Goal: Information Seeking & Learning: Learn about a topic

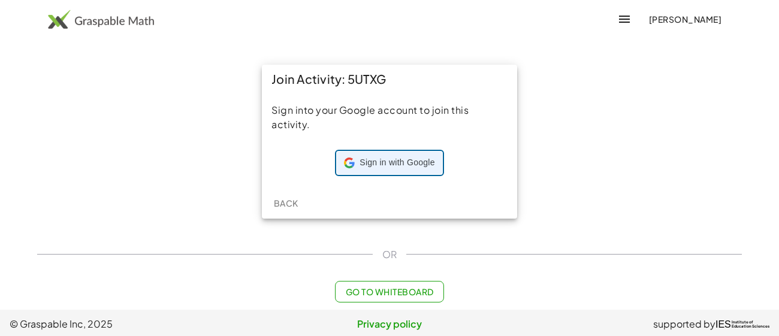
click at [378, 165] on span "Sign in with Google" at bounding box center [397, 163] width 75 height 12
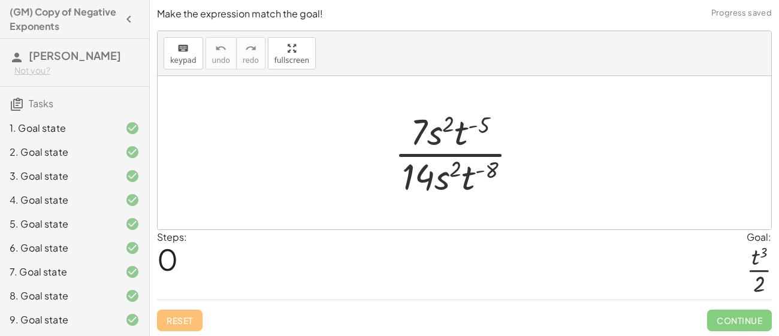
scroll to position [167, 0]
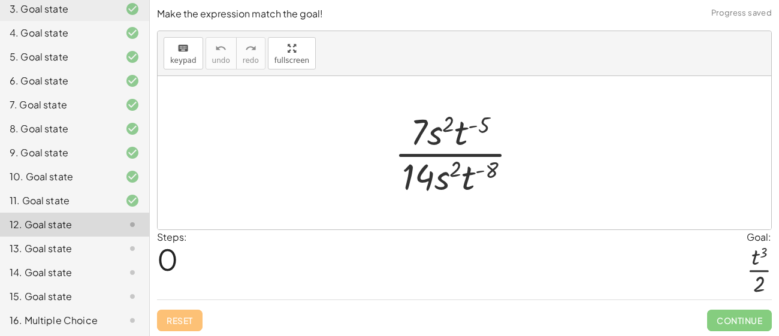
click at [78, 229] on div "12. Goal state" at bounding box center [58, 225] width 97 height 14
drag, startPoint x: 438, startPoint y: 131, endPoint x: 482, endPoint y: 134, distance: 44.4
click at [482, 134] on div at bounding box center [461, 153] width 145 height 92
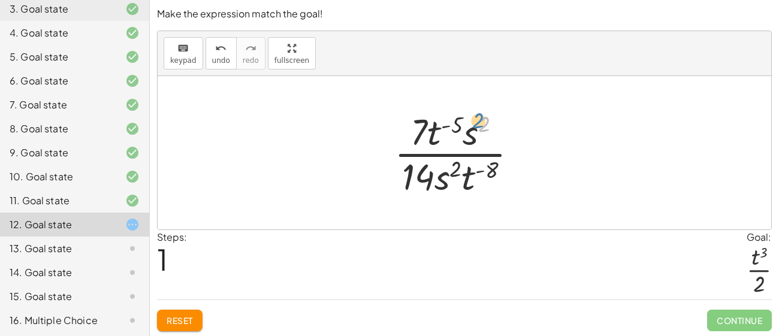
click at [480, 132] on div at bounding box center [461, 153] width 145 height 92
drag, startPoint x: 447, startPoint y: 178, endPoint x: 485, endPoint y: 173, distance: 38.7
click at [485, 173] on div at bounding box center [461, 153] width 145 height 92
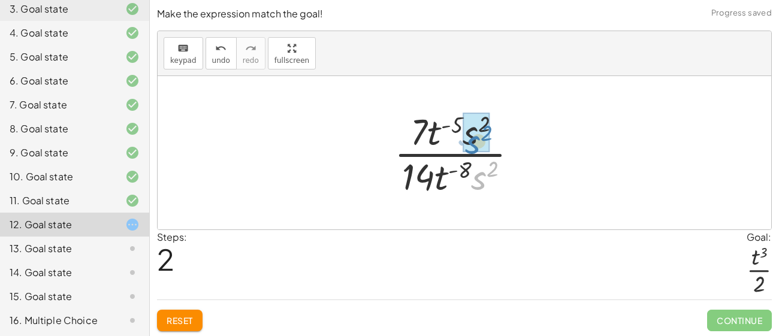
drag, startPoint x: 483, startPoint y: 168, endPoint x: 476, endPoint y: 132, distance: 37.2
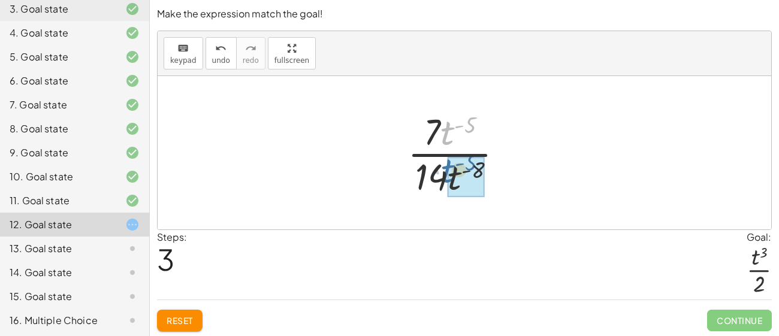
drag, startPoint x: 448, startPoint y: 131, endPoint x: 449, endPoint y: 170, distance: 38.4
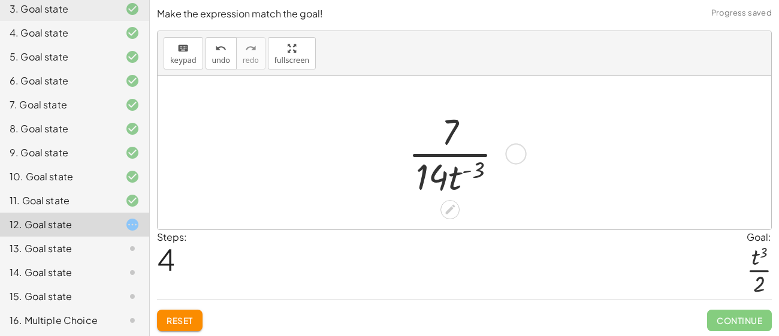
click at [468, 168] on div at bounding box center [460, 153] width 117 height 92
drag, startPoint x: 476, startPoint y: 167, endPoint x: 465, endPoint y: 159, distance: 13.5
click at [465, 159] on div at bounding box center [460, 153] width 117 height 92
drag, startPoint x: 452, startPoint y: 133, endPoint x: 438, endPoint y: 167, distance: 36.5
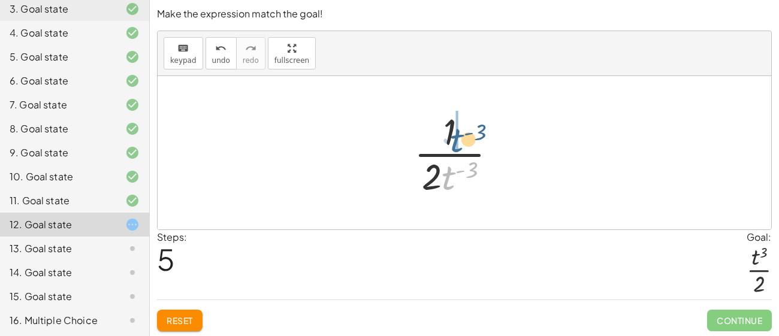
drag, startPoint x: 450, startPoint y: 177, endPoint x: 457, endPoint y: 136, distance: 41.4
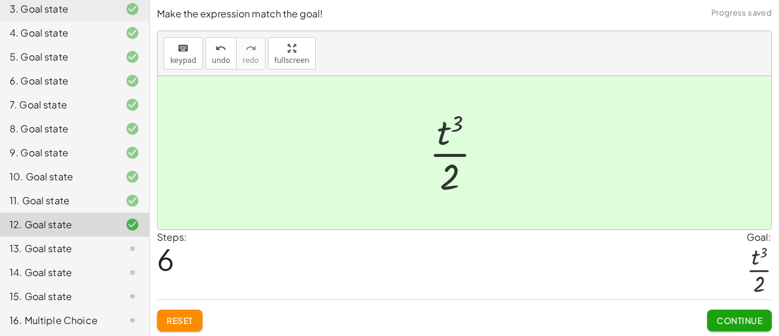
click at [722, 315] on span "Continue" at bounding box center [740, 320] width 46 height 11
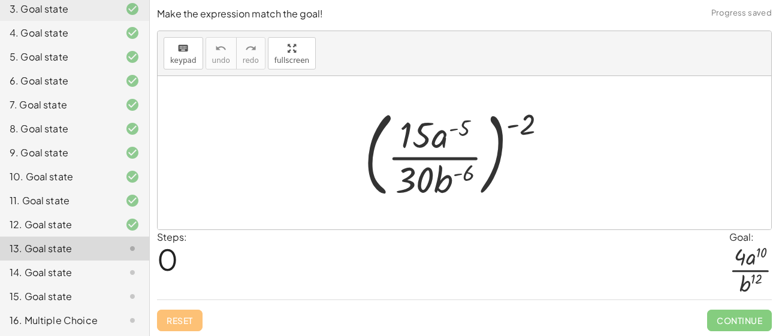
click at [103, 318] on div "16. Multiple Choice" at bounding box center [58, 321] width 97 height 14
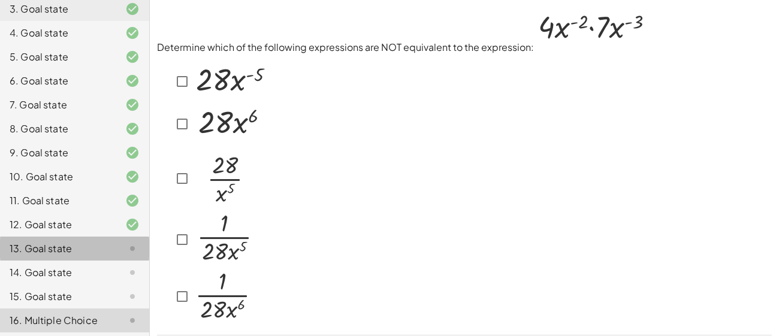
click at [106, 245] on div at bounding box center [123, 249] width 34 height 14
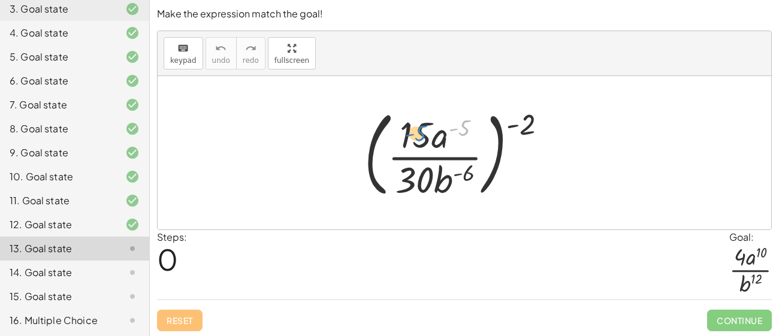
drag, startPoint x: 465, startPoint y: 130, endPoint x: 419, endPoint y: 135, distance: 45.9
click at [419, 135] on div at bounding box center [461, 153] width 204 height 100
drag, startPoint x: 436, startPoint y: 183, endPoint x: 436, endPoint y: 145, distance: 37.8
click at [436, 145] on div at bounding box center [461, 153] width 204 height 100
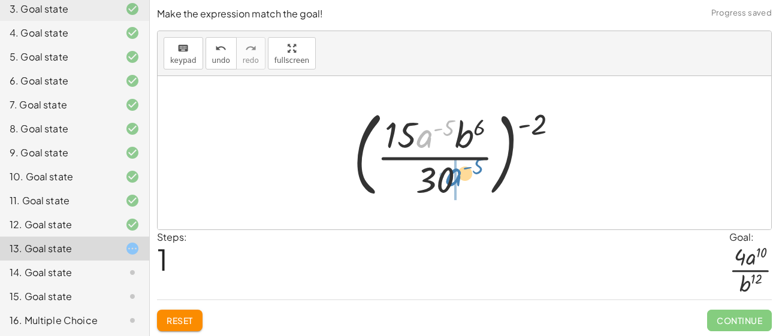
drag, startPoint x: 429, startPoint y: 141, endPoint x: 459, endPoint y: 179, distance: 48.3
click at [459, 179] on div at bounding box center [461, 153] width 226 height 100
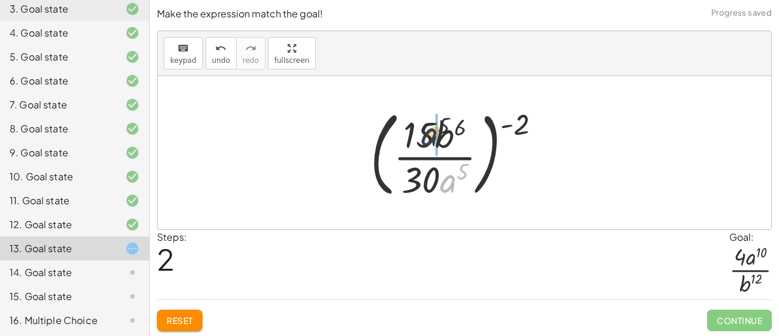
drag, startPoint x: 452, startPoint y: 174, endPoint x: 434, endPoint y: 124, distance: 52.9
click at [434, 124] on div at bounding box center [461, 153] width 192 height 100
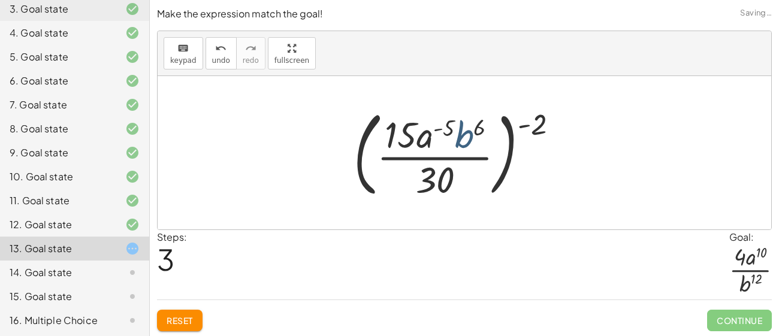
click at [451, 133] on div at bounding box center [461, 153] width 226 height 100
drag, startPoint x: 432, startPoint y: 134, endPoint x: 465, endPoint y: 175, distance: 53.3
click at [465, 175] on div at bounding box center [461, 153] width 226 height 100
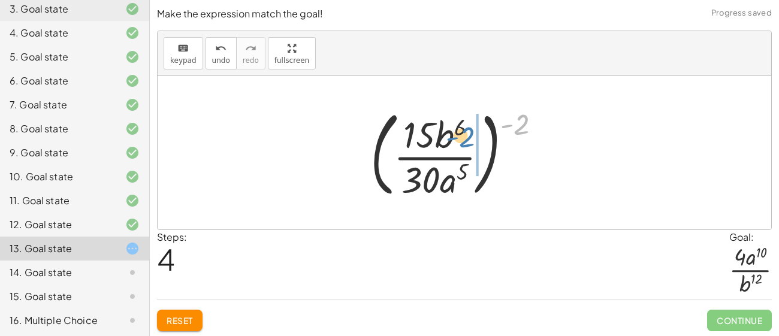
drag, startPoint x: 508, startPoint y: 124, endPoint x: 454, endPoint y: 136, distance: 55.4
click at [454, 136] on div at bounding box center [461, 153] width 192 height 100
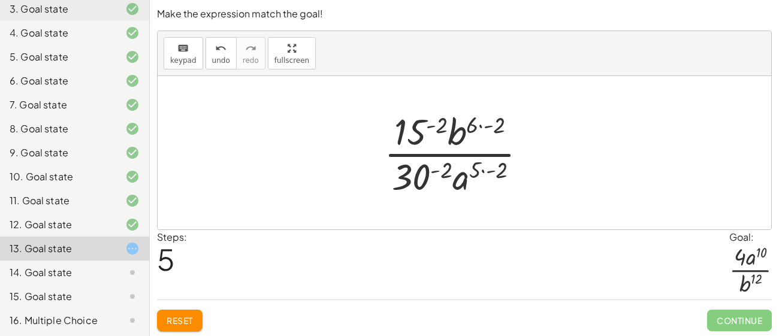
click at [480, 123] on div at bounding box center [460, 153] width 164 height 92
click at [481, 170] on div at bounding box center [460, 153] width 164 height 92
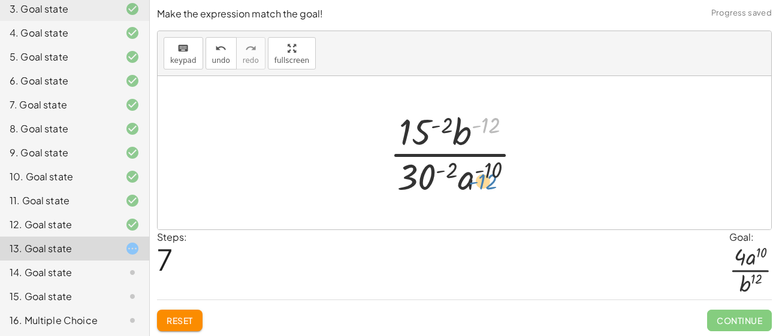
drag, startPoint x: 472, startPoint y: 134, endPoint x: 468, endPoint y: 192, distance: 57.7
click at [468, 192] on div at bounding box center [461, 153] width 154 height 92
drag, startPoint x: 462, startPoint y: 142, endPoint x: 460, endPoint y: 185, distance: 43.2
click at [460, 185] on div at bounding box center [461, 153] width 154 height 92
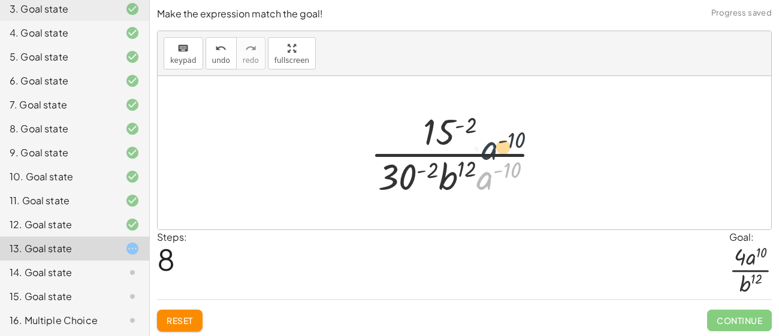
drag, startPoint x: 481, startPoint y: 182, endPoint x: 489, endPoint y: 139, distance: 44.4
click at [489, 139] on div at bounding box center [461, 153] width 192 height 92
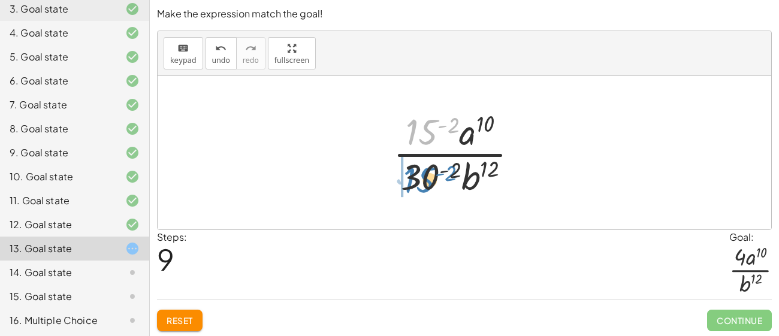
drag, startPoint x: 426, startPoint y: 128, endPoint x: 422, endPoint y: 176, distance: 47.6
click at [422, 176] on div at bounding box center [460, 153] width 147 height 92
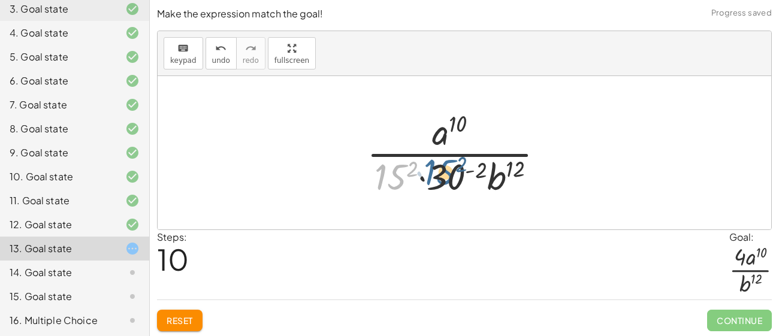
drag, startPoint x: 390, startPoint y: 174, endPoint x: 454, endPoint y: 174, distance: 64.8
click at [454, 174] on div at bounding box center [460, 153] width 199 height 92
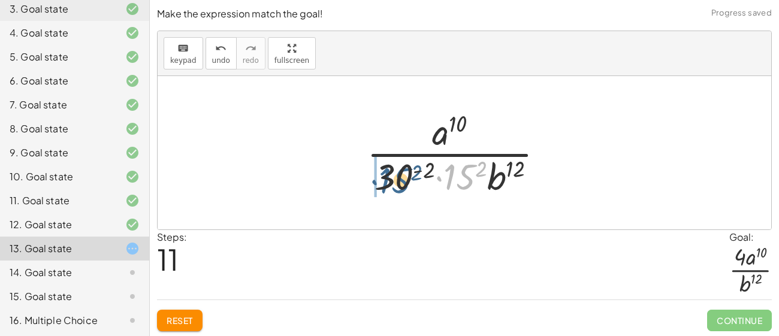
drag, startPoint x: 450, startPoint y: 174, endPoint x: 384, endPoint y: 178, distance: 66.1
click at [384, 178] on div at bounding box center [460, 153] width 199 height 92
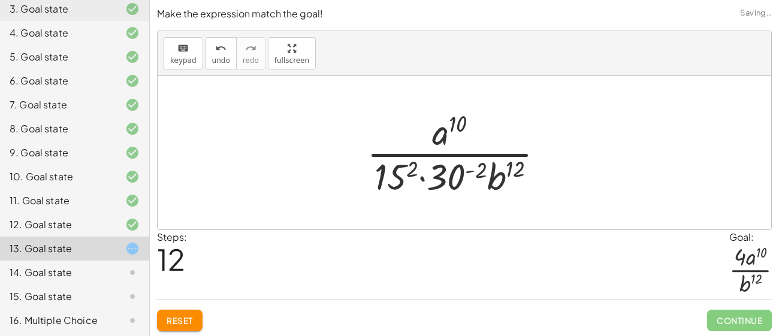
click at [422, 181] on div at bounding box center [460, 153] width 199 height 92
click at [422, 180] on div at bounding box center [460, 153] width 199 height 92
drag, startPoint x: 414, startPoint y: 170, endPoint x: 390, endPoint y: 182, distance: 27.4
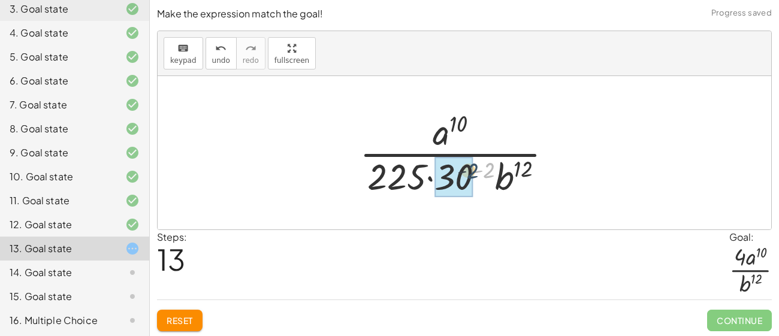
drag, startPoint x: 486, startPoint y: 169, endPoint x: 467, endPoint y: 171, distance: 18.7
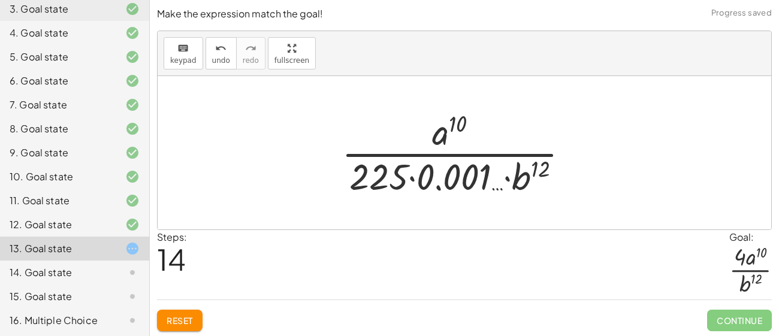
click at [409, 177] on div at bounding box center [460, 153] width 249 height 92
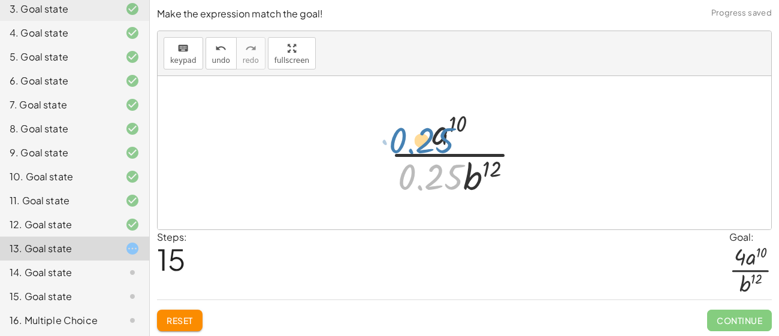
drag, startPoint x: 443, startPoint y: 173, endPoint x: 435, endPoint y: 136, distance: 38.7
click at [435, 136] on div at bounding box center [460, 153] width 152 height 92
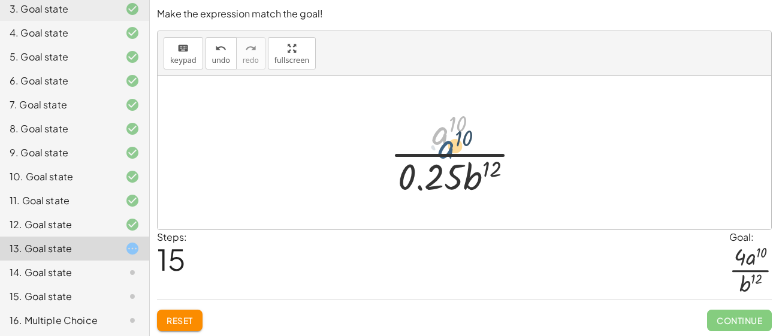
drag, startPoint x: 440, startPoint y: 132, endPoint x: 447, endPoint y: 140, distance: 10.6
click at [447, 140] on div at bounding box center [460, 153] width 152 height 92
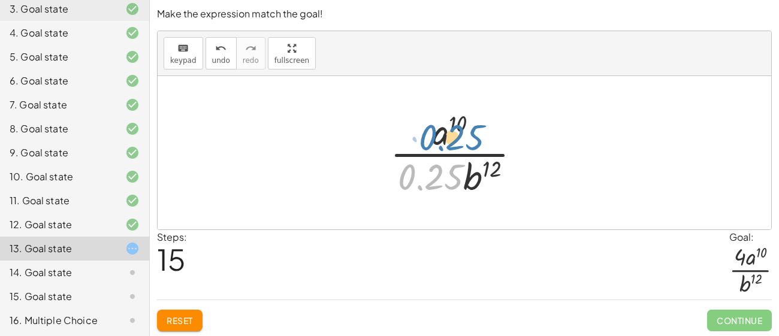
drag, startPoint x: 457, startPoint y: 178, endPoint x: 478, endPoint y: 139, distance: 44.6
click at [478, 139] on div at bounding box center [460, 153] width 152 height 92
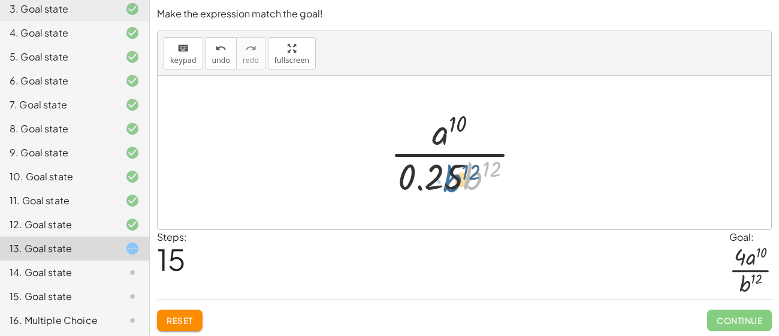
drag, startPoint x: 480, startPoint y: 171, endPoint x: 458, endPoint y: 174, distance: 21.8
click at [458, 174] on div at bounding box center [460, 153] width 152 height 92
drag, startPoint x: 490, startPoint y: 167, endPoint x: 445, endPoint y: 179, distance: 46.5
click at [445, 179] on div at bounding box center [460, 153] width 152 height 92
click at [449, 177] on div at bounding box center [460, 153] width 152 height 92
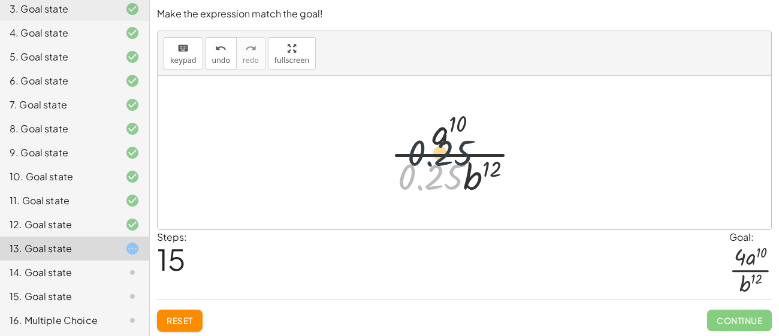
drag, startPoint x: 449, startPoint y: 177, endPoint x: 464, endPoint y: 140, distance: 40.1
click at [464, 140] on div at bounding box center [460, 153] width 152 height 92
drag, startPoint x: 451, startPoint y: 142, endPoint x: 446, endPoint y: 172, distance: 31.0
click at [446, 172] on div at bounding box center [460, 153] width 152 height 92
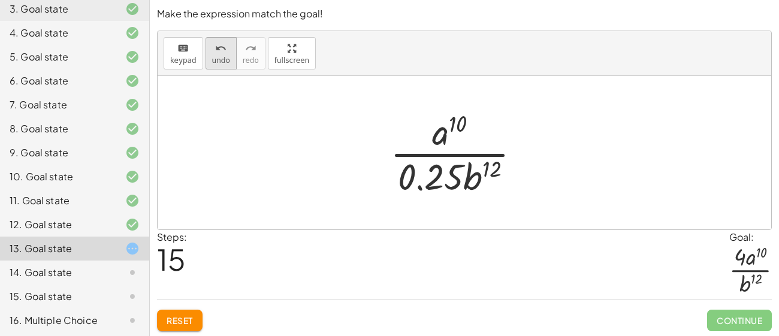
click at [212, 60] on span "undo" at bounding box center [221, 60] width 18 height 8
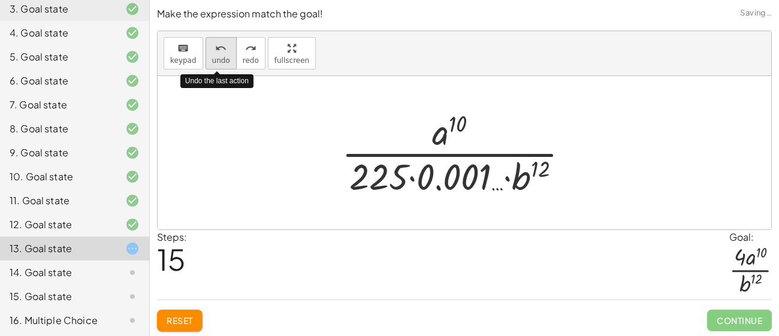
click at [212, 60] on span "undo" at bounding box center [221, 60] width 18 height 8
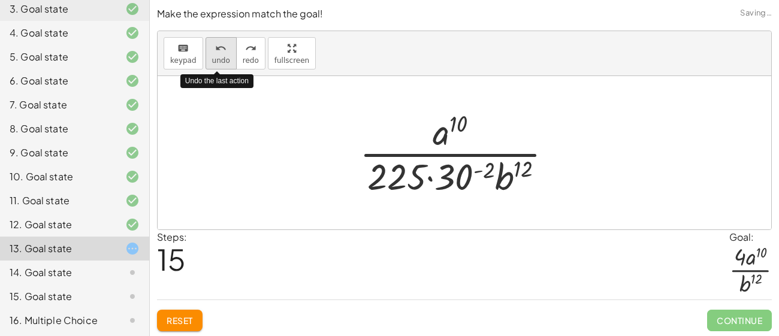
click at [212, 60] on span "undo" at bounding box center [221, 60] width 18 height 8
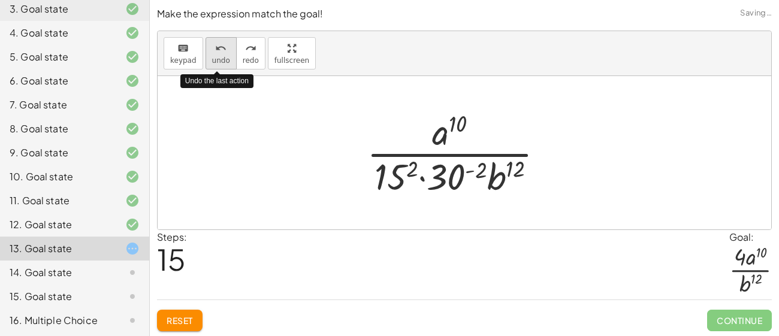
click at [212, 60] on span "undo" at bounding box center [221, 60] width 18 height 8
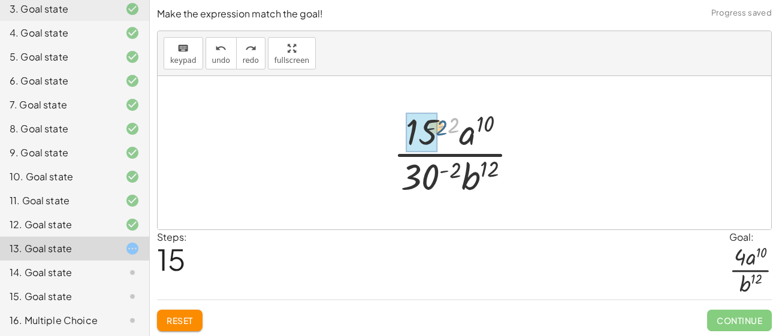
drag, startPoint x: 451, startPoint y: 128, endPoint x: 435, endPoint y: 129, distance: 16.2
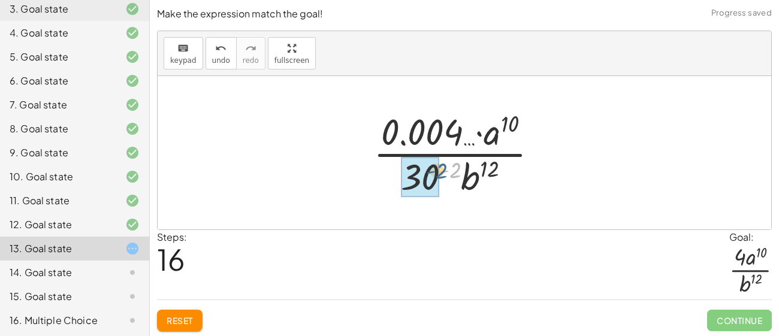
drag, startPoint x: 453, startPoint y: 165, endPoint x: 439, endPoint y: 166, distance: 13.8
click at [439, 166] on div at bounding box center [461, 153] width 186 height 92
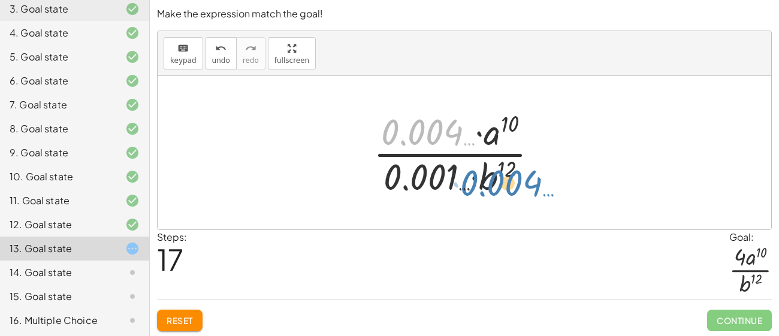
drag, startPoint x: 432, startPoint y: 129, endPoint x: 514, endPoint y: 180, distance: 96.7
click at [514, 180] on div at bounding box center [461, 153] width 186 height 92
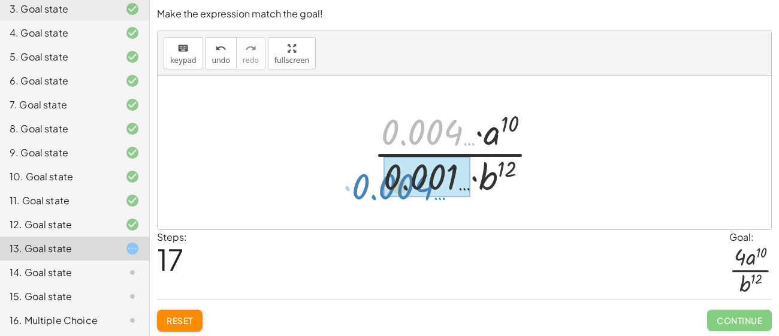
drag, startPoint x: 417, startPoint y: 119, endPoint x: 393, endPoint y: 177, distance: 62.7
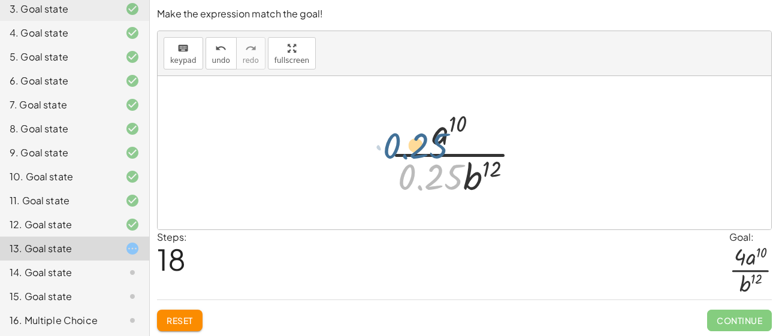
drag, startPoint x: 438, startPoint y: 179, endPoint x: 420, endPoint y: 143, distance: 39.7
click at [420, 143] on div at bounding box center [460, 153] width 152 height 92
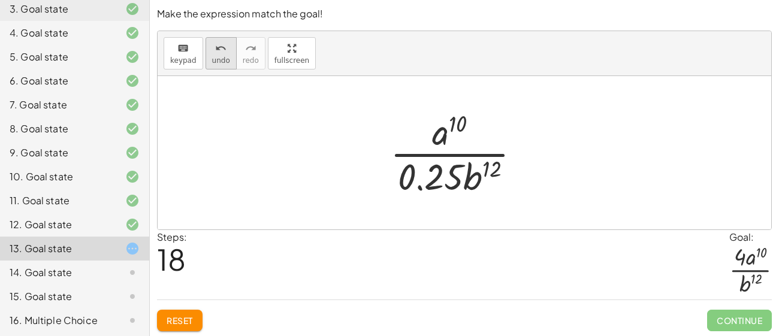
click at [212, 43] on div "undo" at bounding box center [221, 48] width 18 height 14
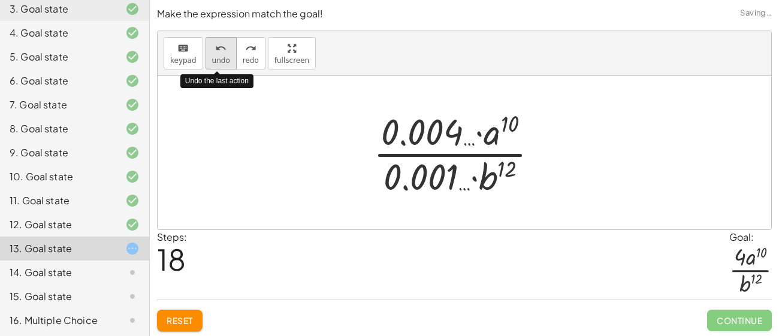
click at [212, 43] on div "undo" at bounding box center [221, 48] width 18 height 14
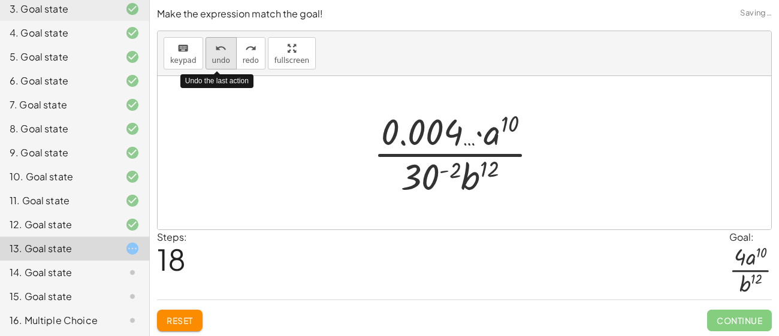
click at [212, 43] on div "undo" at bounding box center [221, 48] width 18 height 14
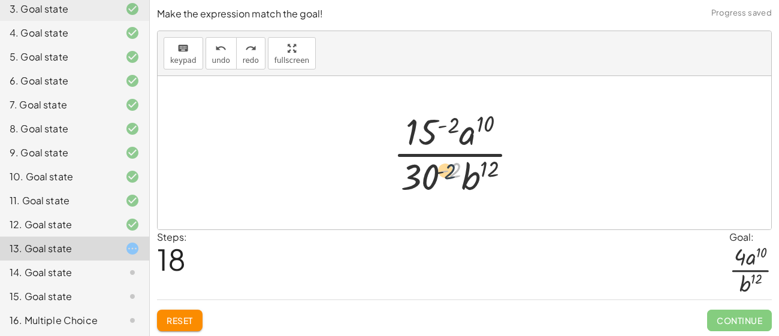
drag, startPoint x: 454, startPoint y: 164, endPoint x: 442, endPoint y: 167, distance: 11.6
click at [442, 167] on div at bounding box center [460, 153] width 147 height 92
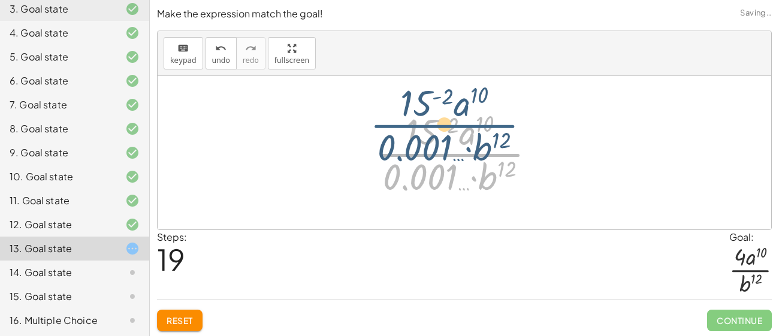
drag, startPoint x: 441, startPoint y: 165, endPoint x: 440, endPoint y: 158, distance: 7.3
click at [440, 158] on div at bounding box center [460, 153] width 182 height 92
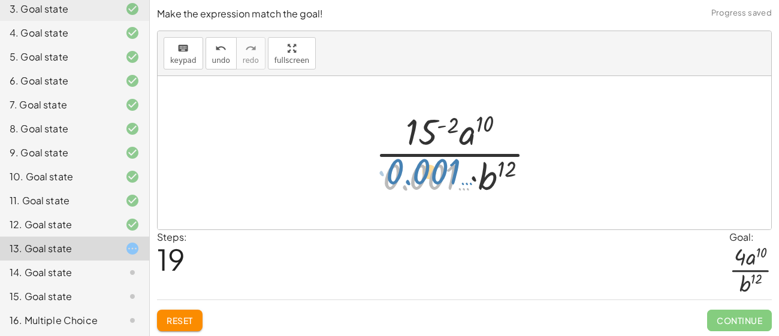
drag, startPoint x: 435, startPoint y: 171, endPoint x: 433, endPoint y: 181, distance: 10.3
click at [433, 181] on div at bounding box center [460, 153] width 182 height 92
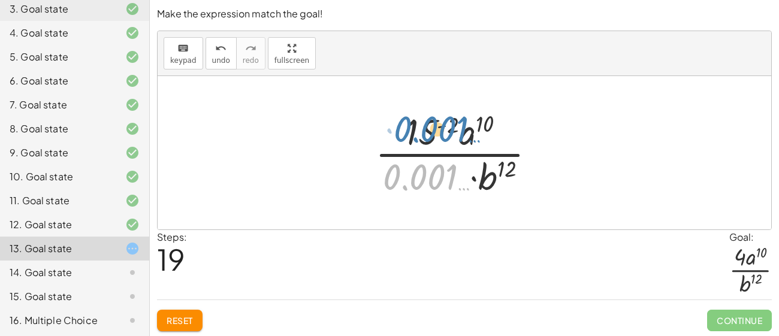
drag, startPoint x: 426, startPoint y: 182, endPoint x: 437, endPoint y: 134, distance: 49.3
click at [437, 134] on div at bounding box center [460, 153] width 182 height 92
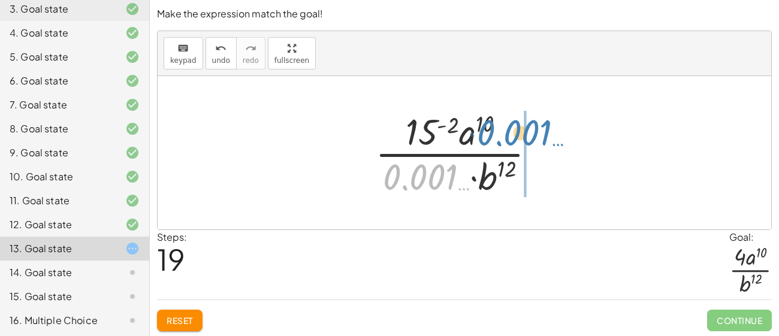
drag, startPoint x: 432, startPoint y: 190, endPoint x: 525, endPoint y: 146, distance: 103.0
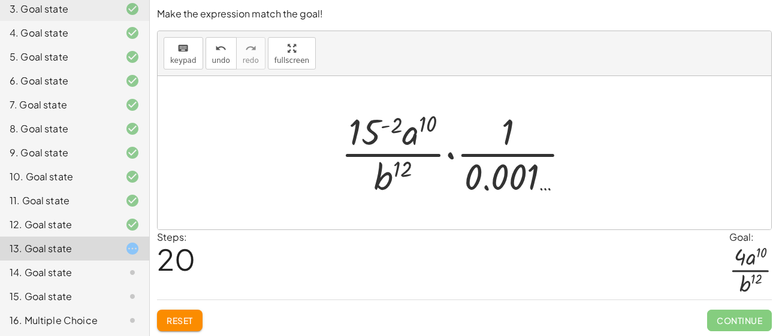
click at [454, 155] on div at bounding box center [460, 153] width 251 height 92
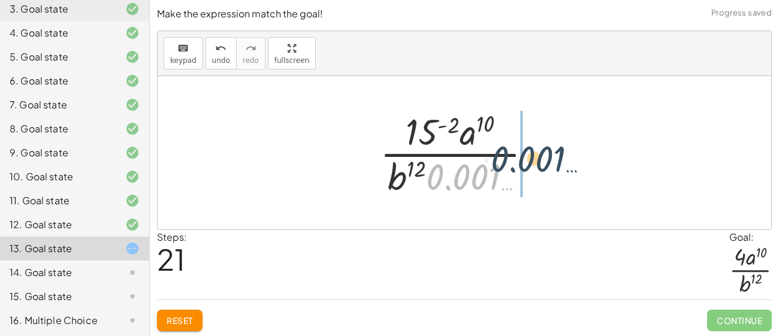
drag, startPoint x: 451, startPoint y: 167, endPoint x: 523, endPoint y: 144, distance: 75.7
click at [523, 144] on div at bounding box center [461, 153] width 174 height 92
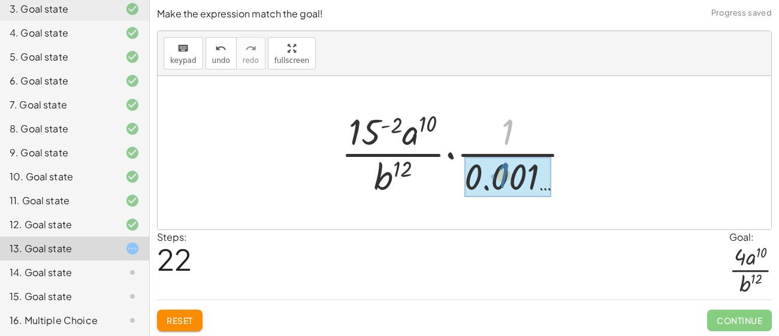
drag, startPoint x: 505, startPoint y: 136, endPoint x: 501, endPoint y: 181, distance: 45.2
drag, startPoint x: 505, startPoint y: 130, endPoint x: 499, endPoint y: 184, distance: 54.4
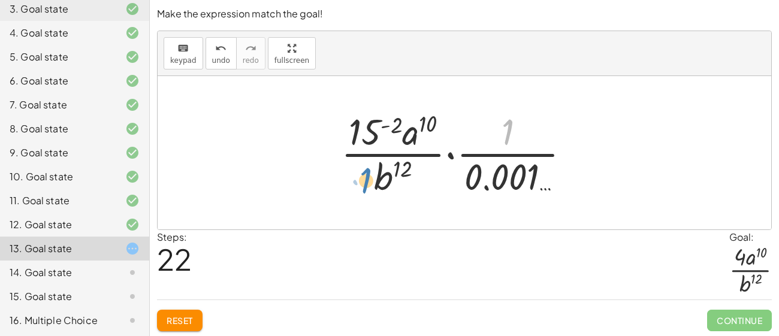
drag, startPoint x: 505, startPoint y: 139, endPoint x: 363, endPoint y: 189, distance: 150.0
click at [363, 189] on div at bounding box center [460, 153] width 251 height 92
click at [448, 155] on div at bounding box center [460, 153] width 251 height 92
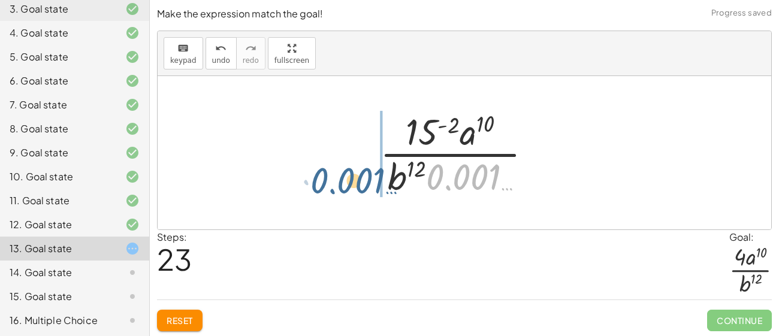
drag, startPoint x: 480, startPoint y: 165, endPoint x: 364, endPoint y: 169, distance: 115.8
click at [364, 169] on div "( · 15 · a ( - 5 ) · 30 · b ( - 6 ) ) ( - 2 ) ( · 15 · a ( - 5 ) · b 6 · 30 ) (…" at bounding box center [465, 153] width 206 height 98
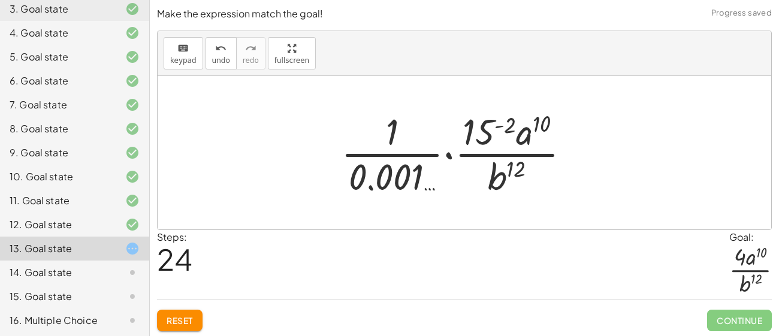
click at [477, 133] on div at bounding box center [460, 153] width 251 height 92
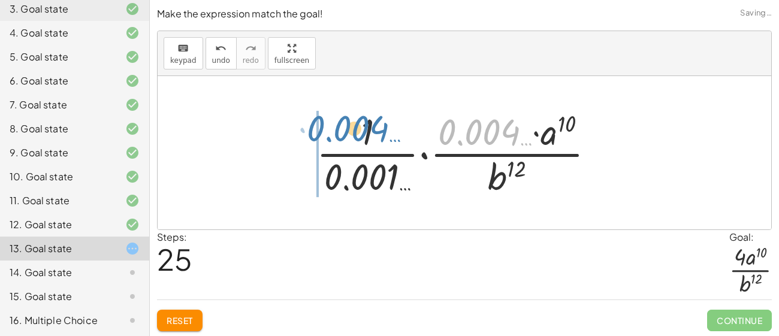
drag, startPoint x: 478, startPoint y: 133, endPoint x: 348, endPoint y: 130, distance: 129.6
click at [348, 130] on div at bounding box center [461, 153] width 300 height 92
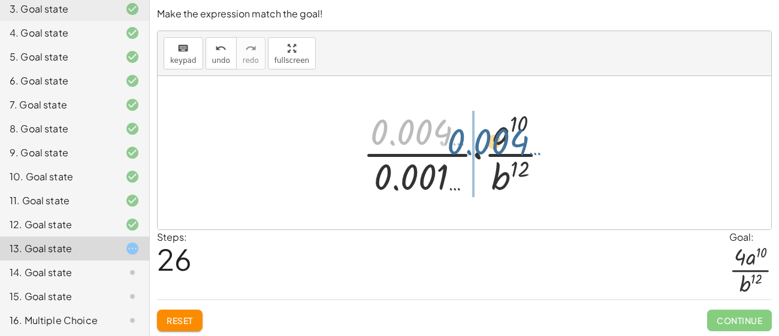
drag, startPoint x: 391, startPoint y: 124, endPoint x: 472, endPoint y: 133, distance: 82.0
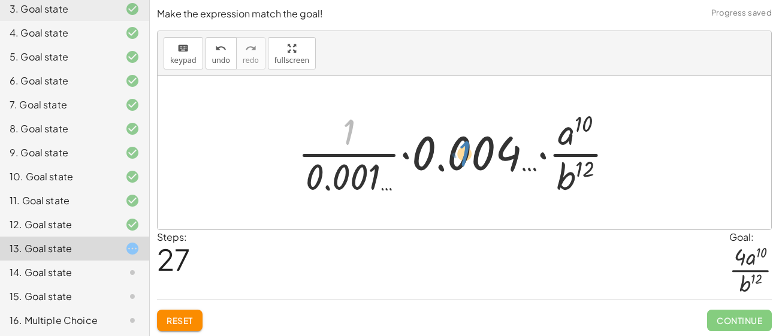
drag, startPoint x: 347, startPoint y: 130, endPoint x: 457, endPoint y: 158, distance: 114.3
click at [457, 158] on div at bounding box center [461, 153] width 338 height 92
click at [407, 155] on div at bounding box center [461, 153] width 338 height 92
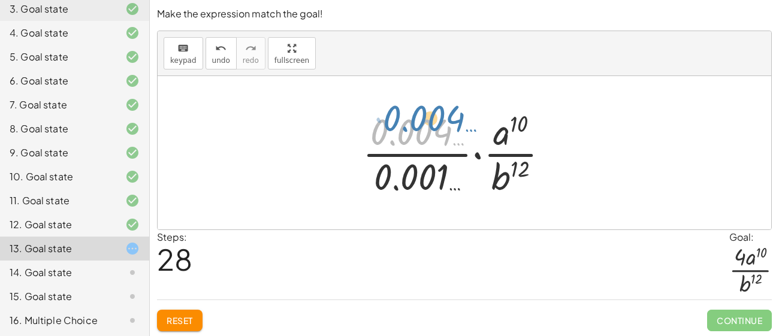
drag, startPoint x: 410, startPoint y: 137, endPoint x: 423, endPoint y: 124, distance: 18.2
click at [423, 124] on div at bounding box center [461, 153] width 208 height 92
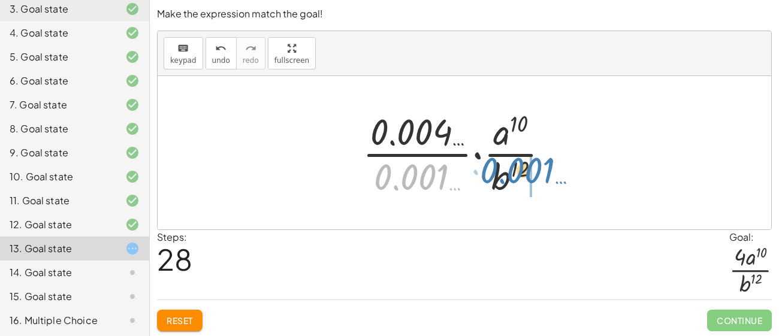
drag, startPoint x: 431, startPoint y: 177, endPoint x: 537, endPoint y: 171, distance: 105.7
click at [537, 171] on div at bounding box center [461, 153] width 208 height 92
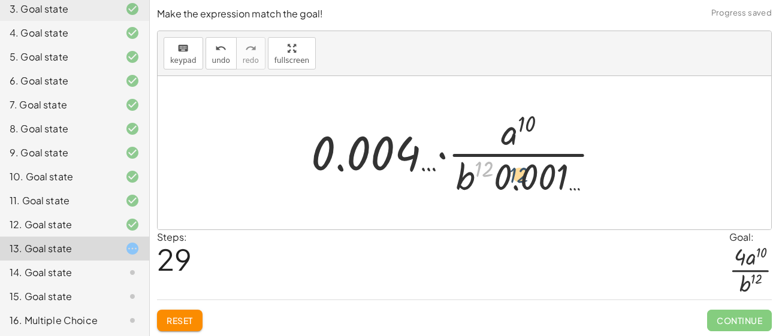
drag, startPoint x: 483, startPoint y: 162, endPoint x: 530, endPoint y: 171, distance: 48.3
click at [530, 171] on div at bounding box center [460, 153] width 311 height 92
drag, startPoint x: 471, startPoint y: 173, endPoint x: 490, endPoint y: 171, distance: 19.3
click at [490, 171] on div at bounding box center [460, 153] width 311 height 92
drag, startPoint x: 471, startPoint y: 174, endPoint x: 496, endPoint y: 125, distance: 55.5
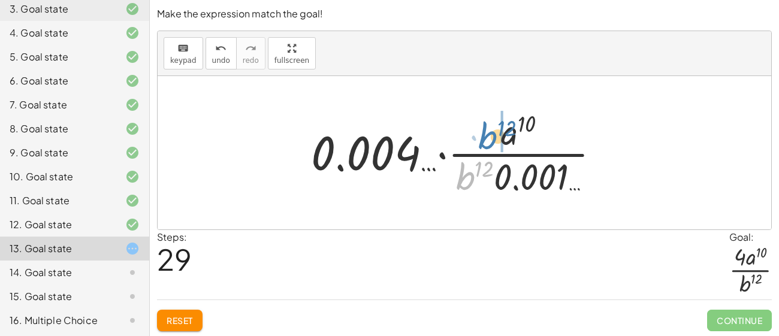
click at [496, 125] on div at bounding box center [460, 153] width 311 height 92
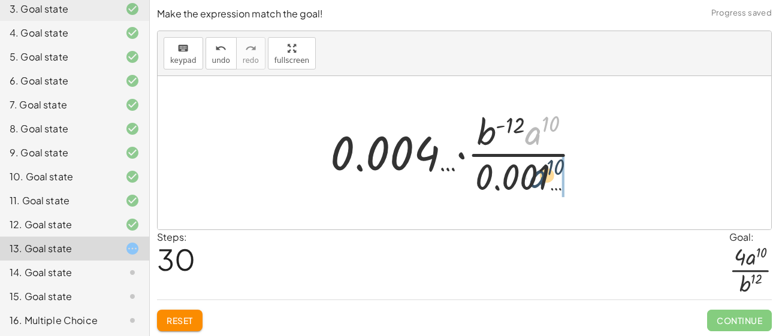
drag, startPoint x: 532, startPoint y: 131, endPoint x: 537, endPoint y: 176, distance: 45.8
click at [537, 176] on div at bounding box center [460, 153] width 273 height 92
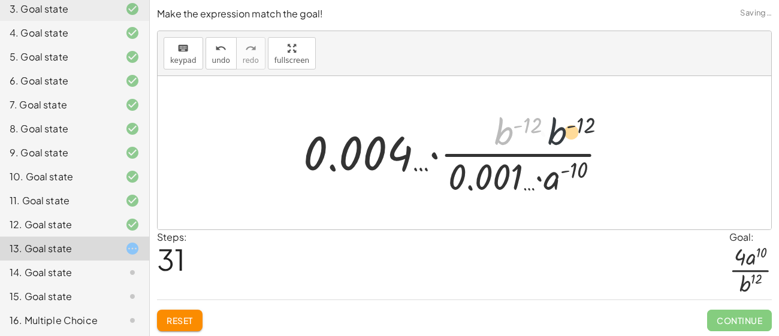
drag, startPoint x: 505, startPoint y: 140, endPoint x: 574, endPoint y: 142, distance: 69.0
click at [574, 142] on div at bounding box center [460, 153] width 326 height 92
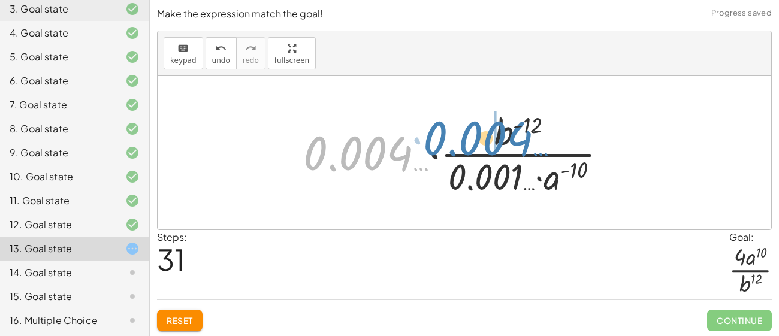
drag, startPoint x: 327, startPoint y: 159, endPoint x: 450, endPoint y: 145, distance: 123.7
click at [450, 145] on div at bounding box center [460, 153] width 326 height 92
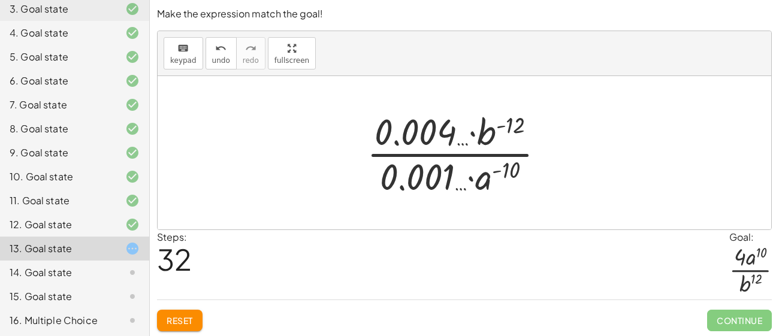
click at [472, 133] on div at bounding box center [461, 153] width 200 height 92
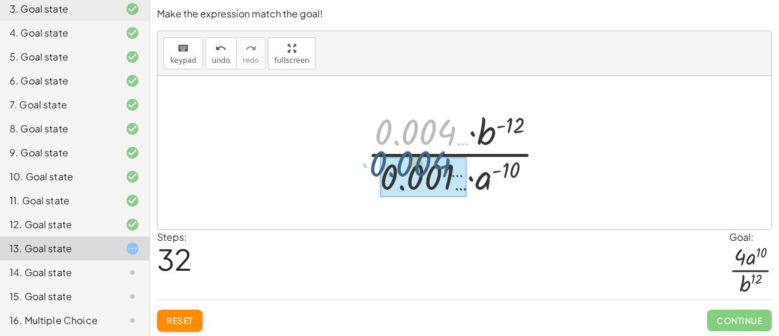
drag, startPoint x: 432, startPoint y: 131, endPoint x: 426, endPoint y: 163, distance: 32.8
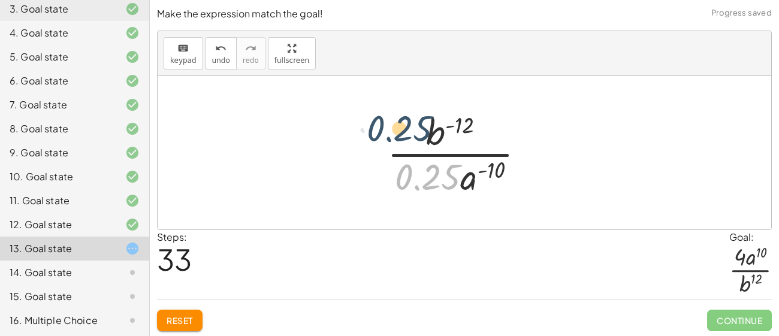
drag, startPoint x: 433, startPoint y: 169, endPoint x: 405, endPoint y: 118, distance: 59.1
click at [405, 118] on div at bounding box center [460, 153] width 159 height 92
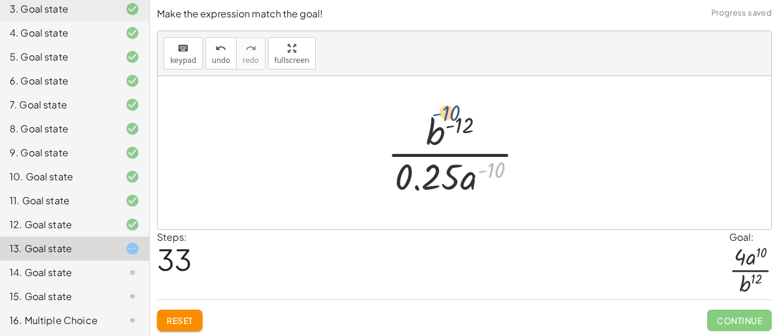
drag, startPoint x: 478, startPoint y: 177, endPoint x: 432, endPoint y: 125, distance: 70.5
click at [432, 125] on div at bounding box center [460, 153] width 159 height 92
drag, startPoint x: 436, startPoint y: 139, endPoint x: 432, endPoint y: 130, distance: 9.7
click at [432, 130] on div at bounding box center [460, 153] width 159 height 92
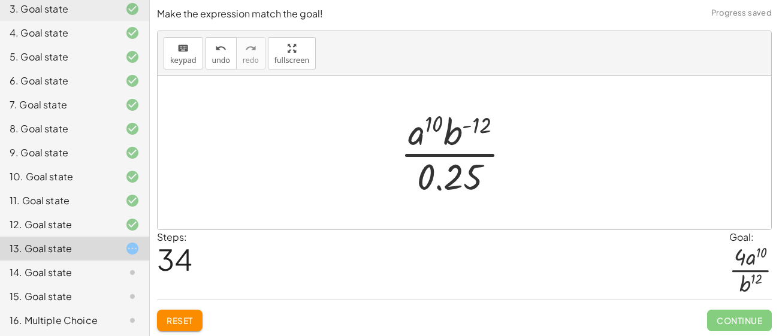
click at [448, 181] on div at bounding box center [461, 153] width 132 height 92
click at [443, 183] on div at bounding box center [461, 153] width 132 height 92
click at [439, 186] on div at bounding box center [461, 153] width 132 height 92
drag, startPoint x: 474, startPoint y: 127, endPoint x: 471, endPoint y: 191, distance: 64.2
click at [471, 191] on div at bounding box center [461, 153] width 132 height 92
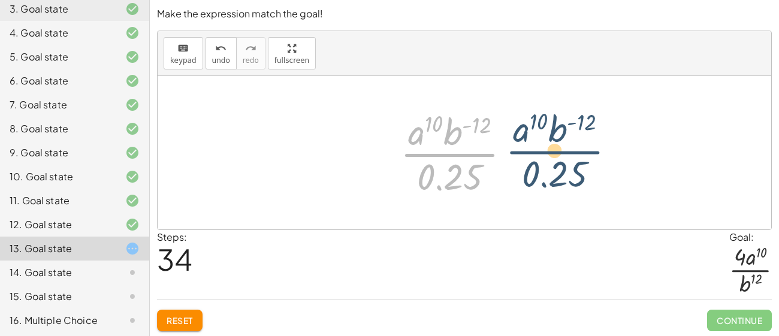
drag, startPoint x: 456, startPoint y: 153, endPoint x: 564, endPoint y: 151, distance: 108.0
click at [564, 151] on div "( · 15 · a ( - 5 ) · 30 · b ( - 6 ) ) ( - 2 ) ( · 15 · a ( - 5 ) · b 6 · 30 ) (…" at bounding box center [465, 152] width 614 height 153
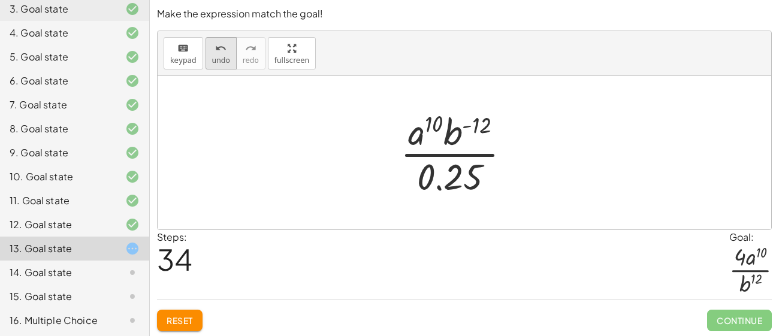
click at [213, 63] on span "undo" at bounding box center [221, 60] width 18 height 8
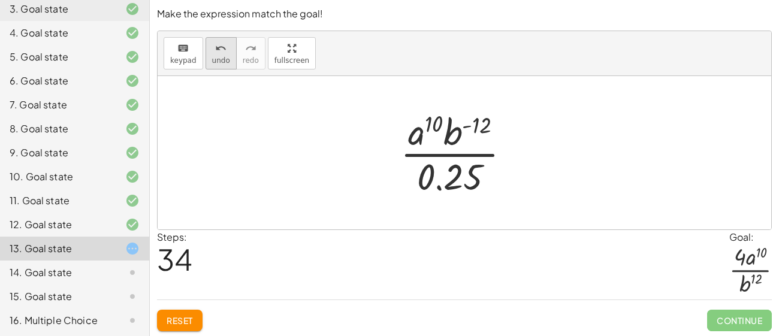
click at [213, 63] on span "undo" at bounding box center [221, 60] width 18 height 8
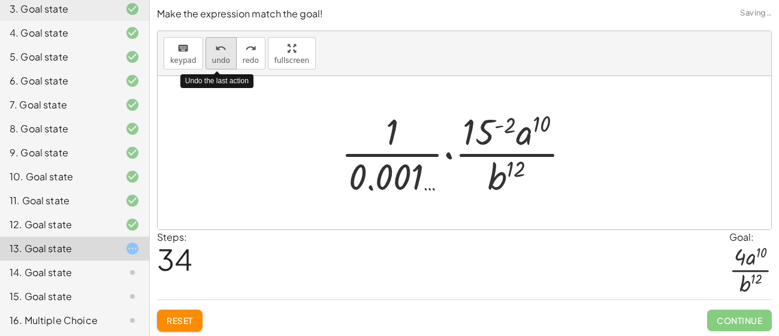
click at [213, 63] on span "undo" at bounding box center [221, 60] width 18 height 8
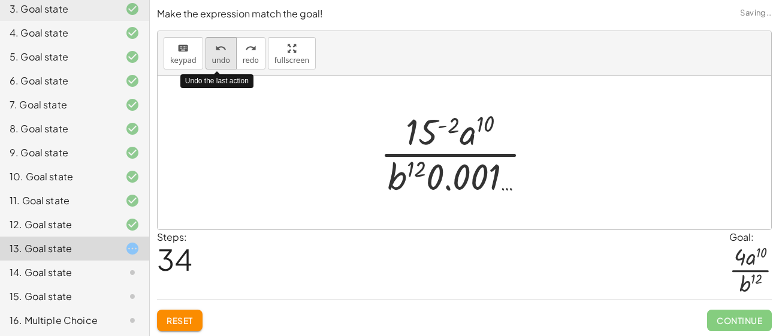
click at [213, 63] on span "undo" at bounding box center [221, 60] width 18 height 8
click at [195, 315] on button "Reset" at bounding box center [180, 321] width 46 height 22
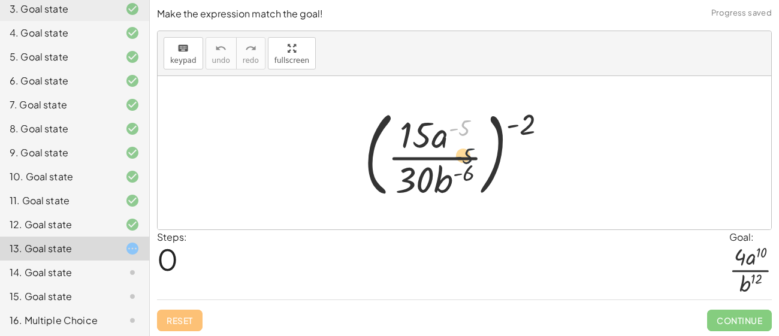
drag, startPoint x: 456, startPoint y: 131, endPoint x: 459, endPoint y: 161, distance: 30.2
click at [459, 161] on div at bounding box center [461, 153] width 204 height 100
drag, startPoint x: 452, startPoint y: 178, endPoint x: 449, endPoint y: 131, distance: 47.5
click at [449, 131] on div at bounding box center [461, 153] width 204 height 100
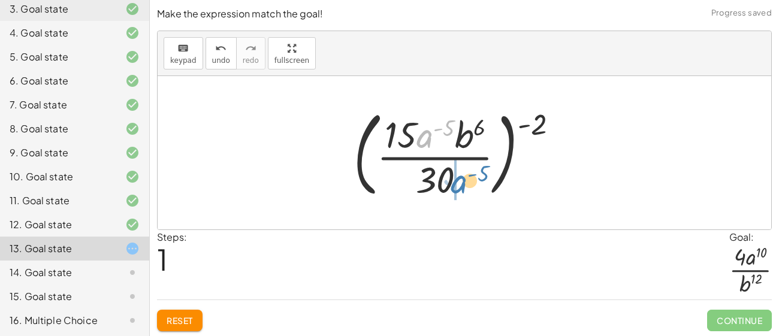
drag, startPoint x: 428, startPoint y: 136, endPoint x: 461, endPoint y: 180, distance: 55.6
click at [461, 180] on div at bounding box center [461, 153] width 226 height 100
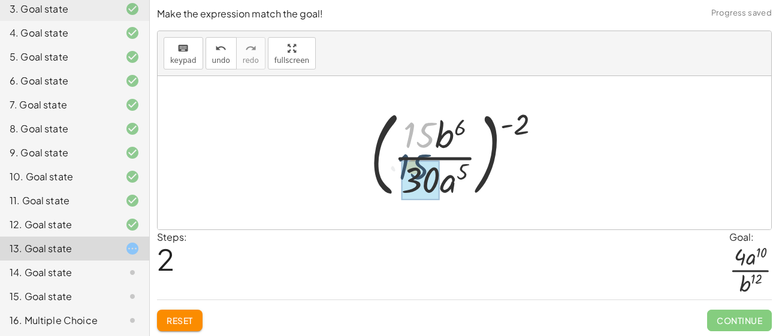
drag, startPoint x: 422, startPoint y: 142, endPoint x: 416, endPoint y: 177, distance: 36.0
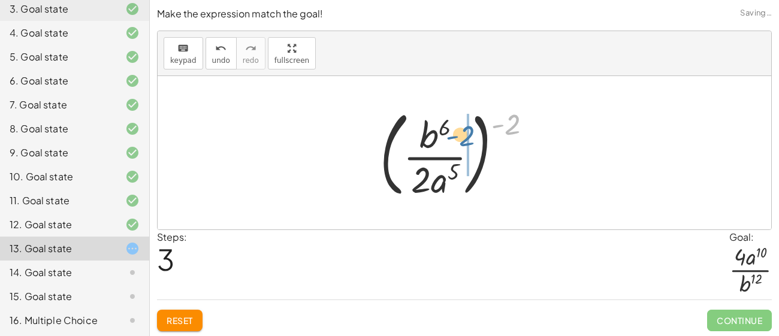
drag, startPoint x: 510, startPoint y: 117, endPoint x: 464, endPoint y: 128, distance: 47.0
click at [464, 128] on div at bounding box center [460, 153] width 173 height 100
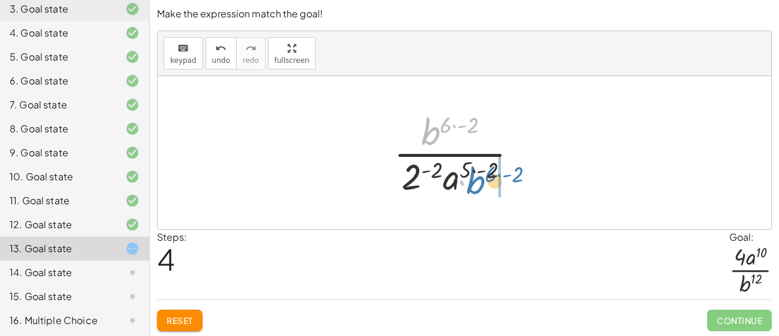
drag, startPoint x: 436, startPoint y: 127, endPoint x: 483, endPoint y: 179, distance: 69.6
click at [483, 179] on div at bounding box center [461, 153] width 146 height 92
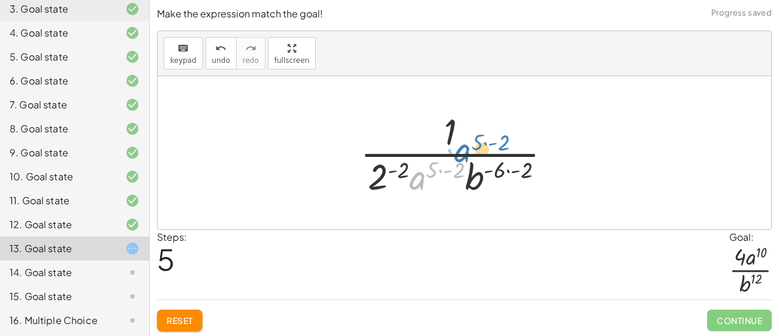
drag, startPoint x: 413, startPoint y: 174, endPoint x: 454, endPoint y: 153, distance: 45.9
click at [454, 153] on div at bounding box center [460, 153] width 213 height 92
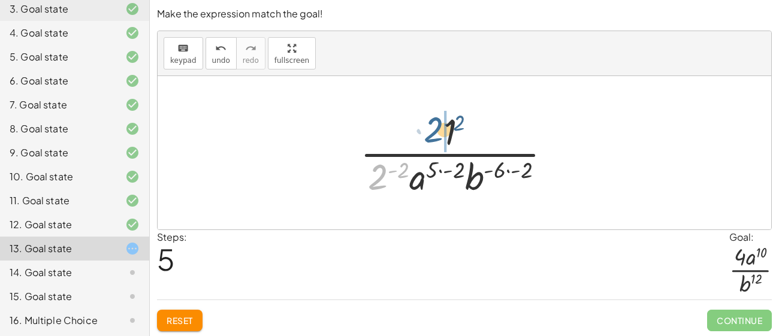
drag, startPoint x: 376, startPoint y: 177, endPoint x: 432, endPoint y: 131, distance: 72.8
click at [432, 131] on div at bounding box center [460, 153] width 213 height 92
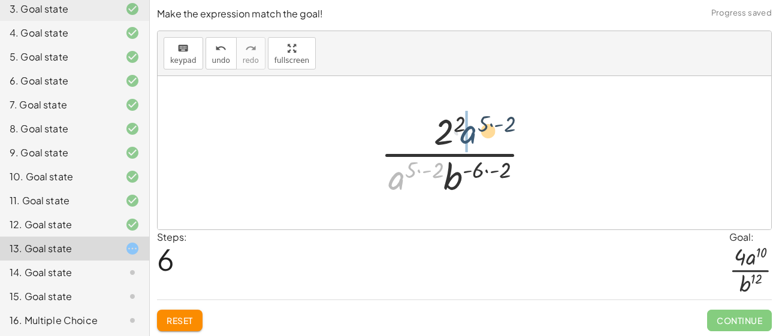
drag, startPoint x: 404, startPoint y: 177, endPoint x: 477, endPoint y: 130, distance: 87.7
click at [477, 130] on div at bounding box center [460, 153] width 171 height 92
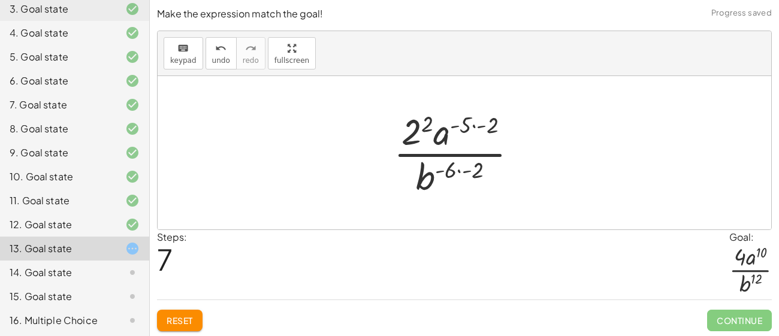
click at [474, 127] on div at bounding box center [461, 153] width 146 height 92
click at [459, 169] on div at bounding box center [460, 153] width 116 height 92
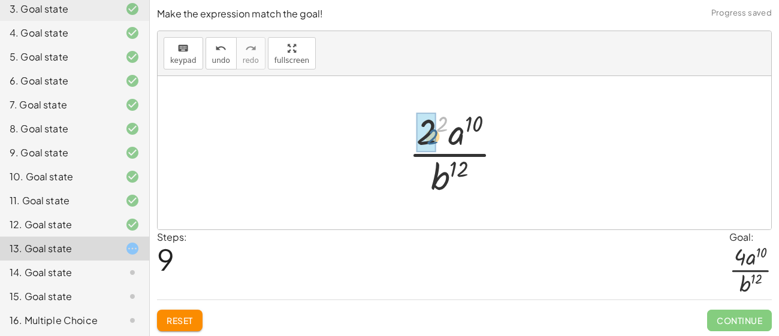
drag, startPoint x: 437, startPoint y: 130, endPoint x: 427, endPoint y: 143, distance: 17.1
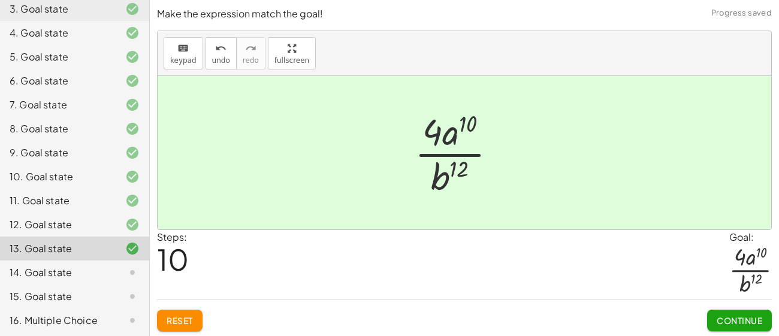
click at [730, 317] on span "Continue" at bounding box center [740, 320] width 46 height 11
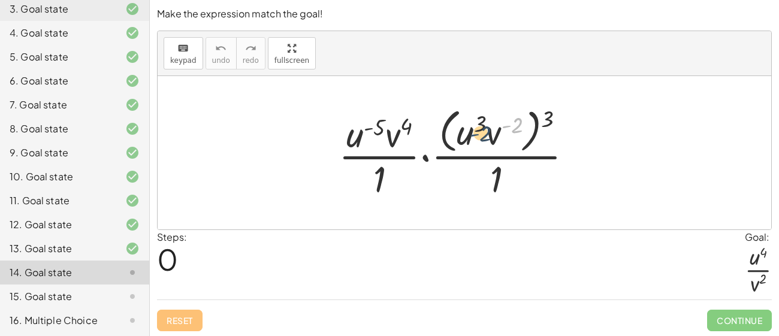
drag, startPoint x: 502, startPoint y: 130, endPoint x: 470, endPoint y: 138, distance: 32.9
click at [470, 138] on div at bounding box center [461, 153] width 256 height 98
drag, startPoint x: 465, startPoint y: 134, endPoint x: 357, endPoint y: 137, distance: 108.6
click at [357, 137] on div at bounding box center [461, 153] width 256 height 98
drag, startPoint x: 396, startPoint y: 134, endPoint x: 486, endPoint y: 132, distance: 89.4
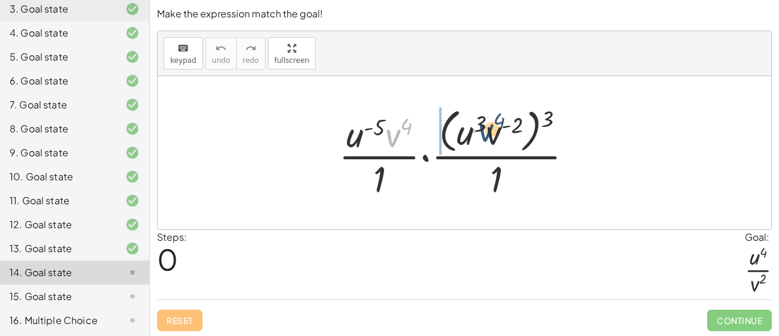
click at [486, 132] on div at bounding box center [461, 153] width 256 height 98
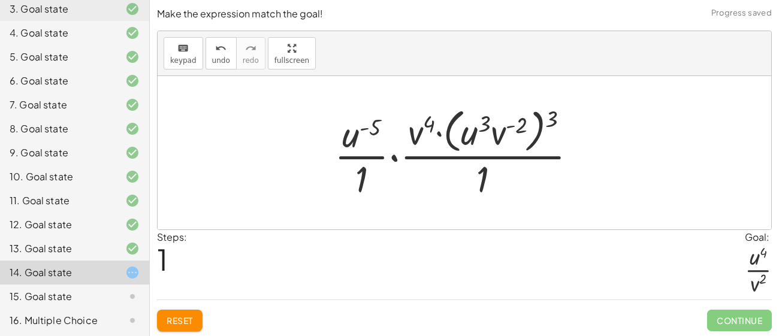
click at [445, 133] on div at bounding box center [461, 153] width 264 height 98
drag, startPoint x: 360, startPoint y: 183, endPoint x: 480, endPoint y: 180, distance: 120.0
click at [480, 180] on div at bounding box center [461, 153] width 264 height 98
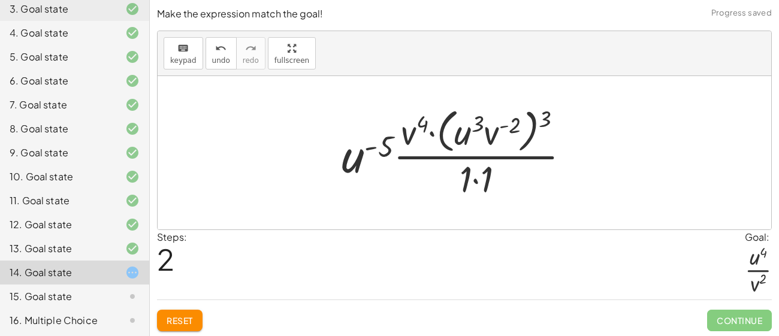
click at [477, 181] on div at bounding box center [461, 153] width 251 height 98
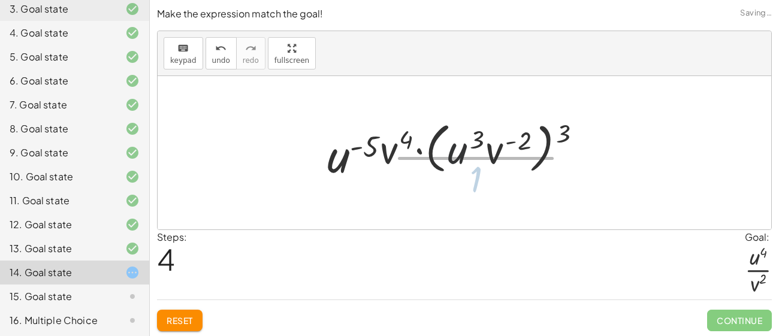
click at [477, 181] on div at bounding box center [460, 153] width 285 height 69
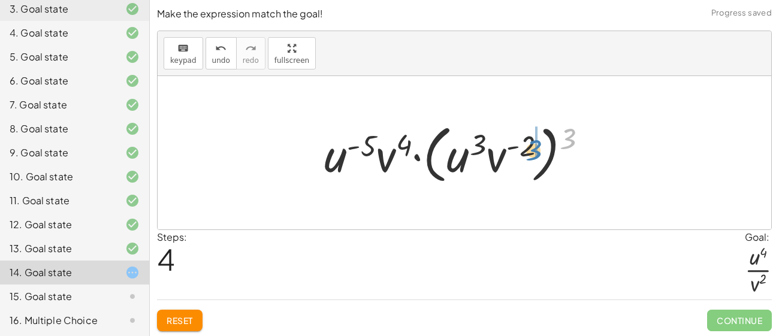
drag, startPoint x: 566, startPoint y: 133, endPoint x: 526, endPoint y: 145, distance: 41.9
click at [526, 145] on div at bounding box center [460, 153] width 285 height 69
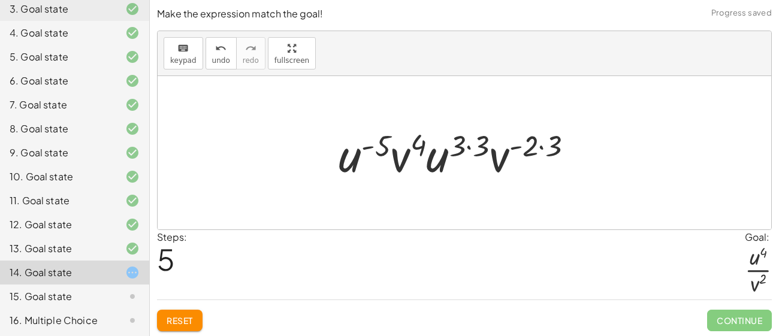
click at [466, 148] on div at bounding box center [461, 153] width 256 height 62
click at [466, 149] on div at bounding box center [461, 153] width 256 height 62
click at [469, 146] on div at bounding box center [461, 153] width 256 height 62
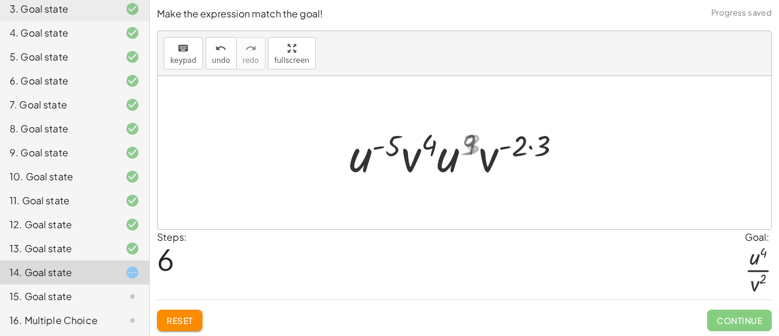
click at [469, 146] on div at bounding box center [460, 153] width 230 height 62
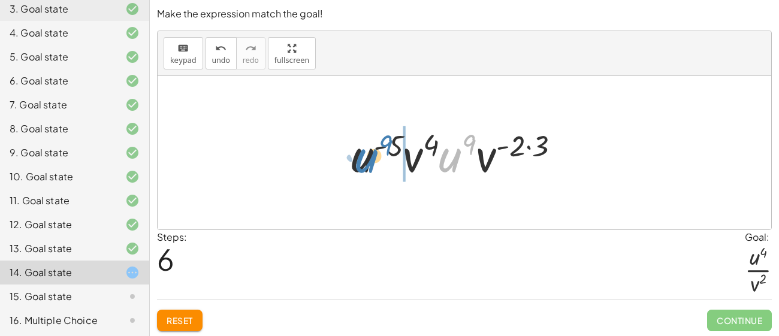
drag, startPoint x: 459, startPoint y: 156, endPoint x: 375, endPoint y: 156, distance: 83.3
click at [375, 156] on div at bounding box center [460, 153] width 230 height 62
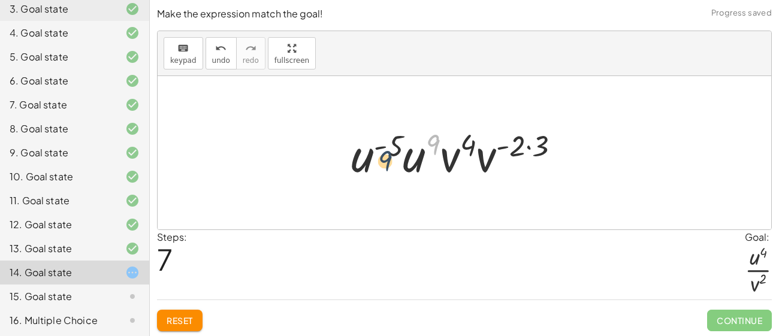
drag, startPoint x: 437, startPoint y: 139, endPoint x: 388, endPoint y: 156, distance: 52.0
click at [388, 156] on div at bounding box center [460, 153] width 230 height 62
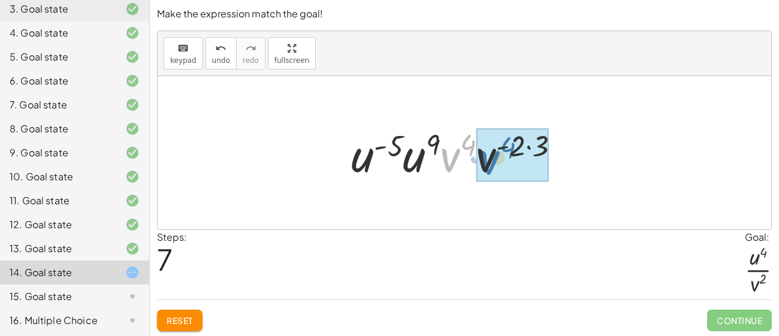
drag, startPoint x: 443, startPoint y: 149, endPoint x: 483, endPoint y: 151, distance: 39.6
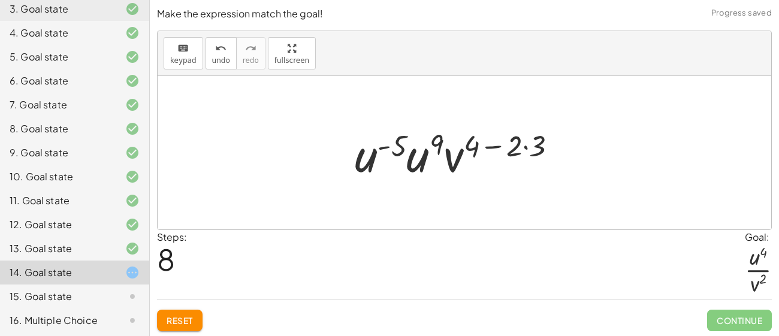
click at [493, 145] on div at bounding box center [461, 153] width 224 height 62
click at [526, 145] on div at bounding box center [461, 153] width 224 height 62
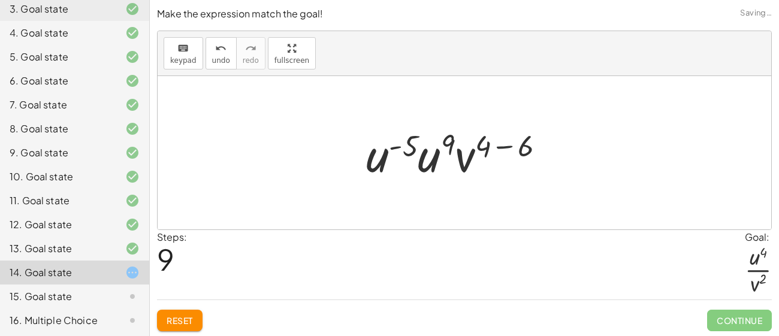
click at [502, 147] on div at bounding box center [460, 153] width 201 height 62
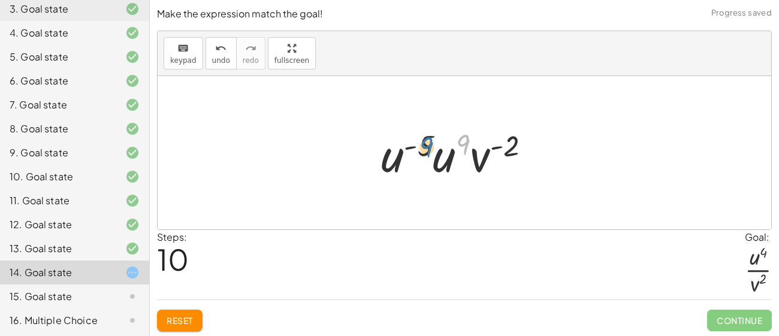
drag, startPoint x: 470, startPoint y: 143, endPoint x: 420, endPoint y: 145, distance: 50.4
click at [420, 145] on div at bounding box center [460, 153] width 171 height 62
drag, startPoint x: 367, startPoint y: 161, endPoint x: 411, endPoint y: 157, distance: 44.0
click at [411, 157] on div "· · u ( - 5 ) · v 4 · 1 · · ( · u 3 · v ( - 2 ) ) 3 · 1 · · u ( - 5 ) · 1 · · v…" at bounding box center [464, 153] width 203 height 68
click at [387, 161] on div at bounding box center [460, 153] width 171 height 62
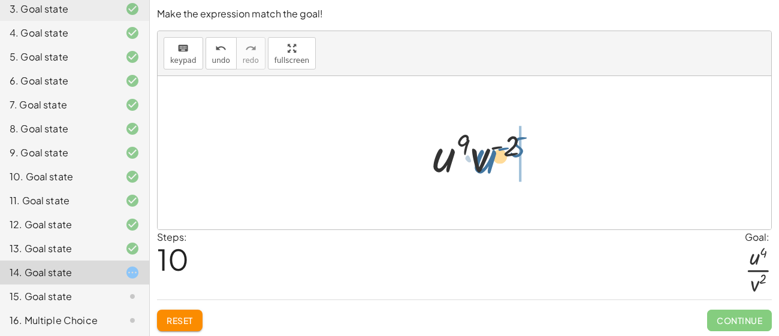
drag, startPoint x: 386, startPoint y: 158, endPoint x: 480, endPoint y: 159, distance: 94.2
click at [480, 159] on div at bounding box center [460, 153] width 171 height 62
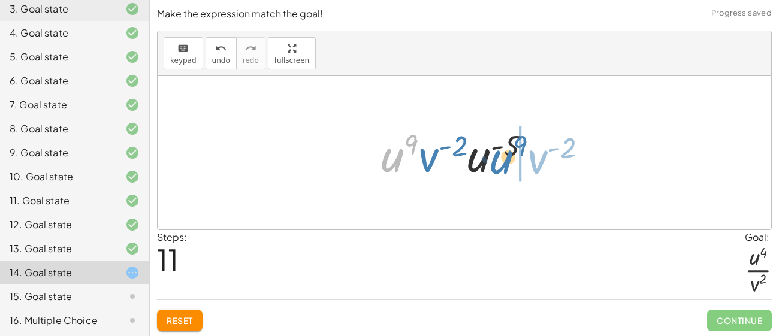
drag, startPoint x: 396, startPoint y: 157, endPoint x: 505, endPoint y: 159, distance: 109.1
click at [505, 159] on div at bounding box center [460, 153] width 171 height 62
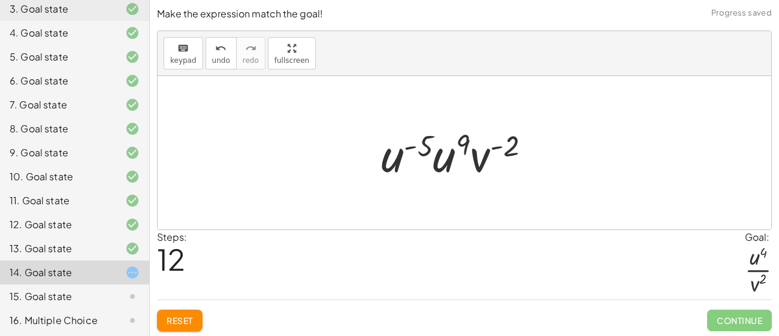
click at [495, 149] on div at bounding box center [460, 153] width 171 height 62
click at [217, 65] on button "undo undo" at bounding box center [221, 53] width 31 height 32
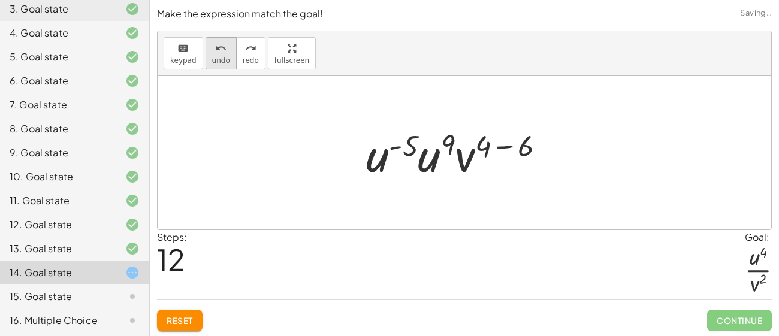
click at [216, 53] on icon "undo" at bounding box center [220, 48] width 11 height 14
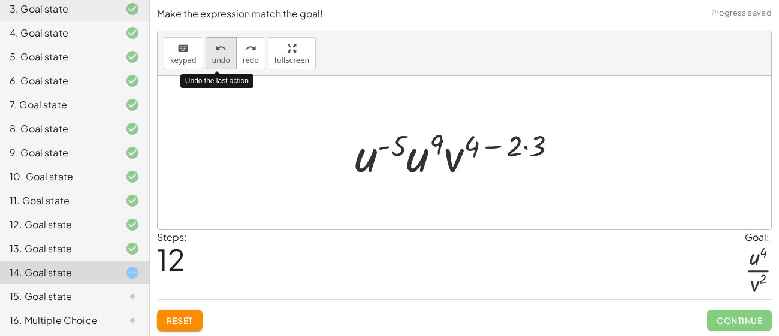
click at [216, 53] on icon "undo" at bounding box center [220, 48] width 11 height 14
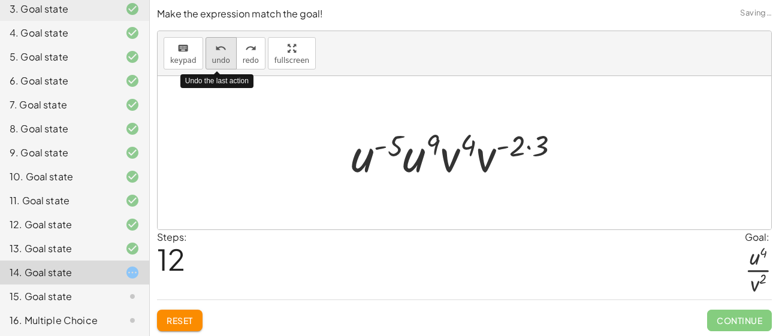
click at [216, 53] on icon "undo" at bounding box center [220, 48] width 11 height 14
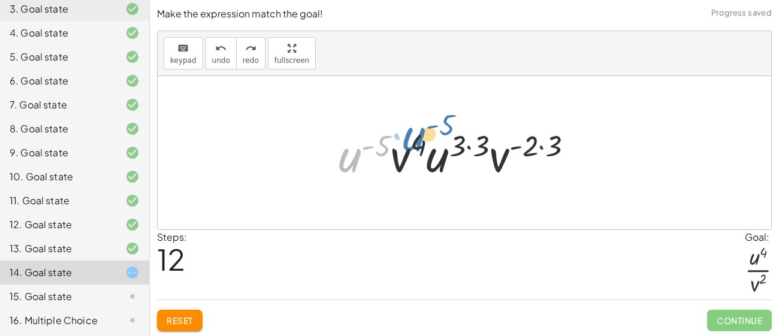
drag, startPoint x: 351, startPoint y: 149, endPoint x: 357, endPoint y: 136, distance: 13.9
click at [357, 136] on div at bounding box center [461, 153] width 256 height 62
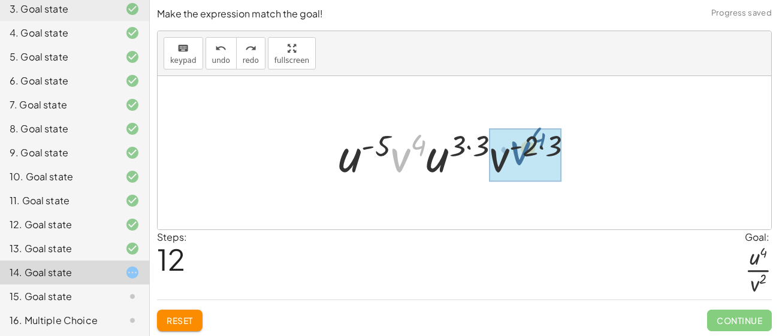
drag, startPoint x: 399, startPoint y: 148, endPoint x: 512, endPoint y: 140, distance: 113.0
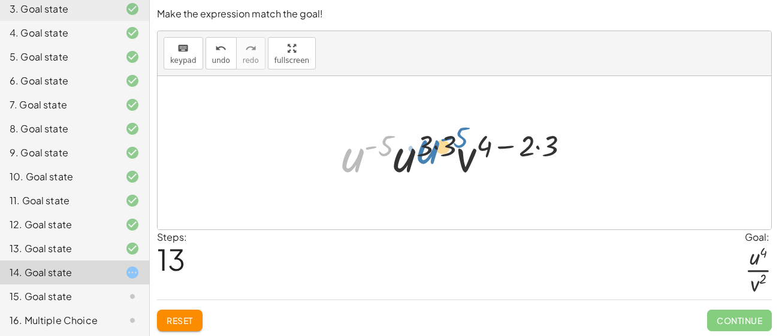
drag, startPoint x: 353, startPoint y: 156, endPoint x: 411, endPoint y: 156, distance: 58.2
click at [411, 156] on div at bounding box center [460, 153] width 249 height 62
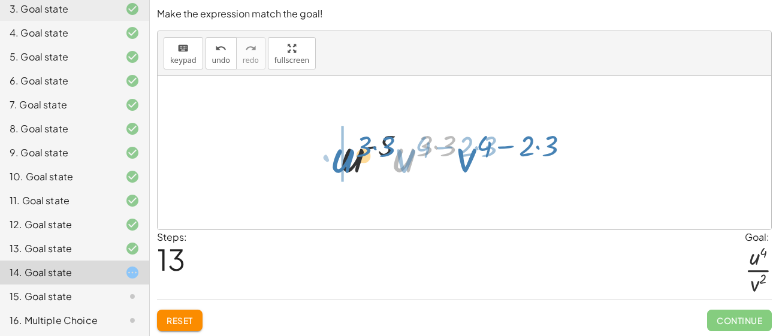
drag, startPoint x: 410, startPoint y: 159, endPoint x: 350, endPoint y: 160, distance: 59.4
click at [350, 160] on div at bounding box center [460, 153] width 249 height 62
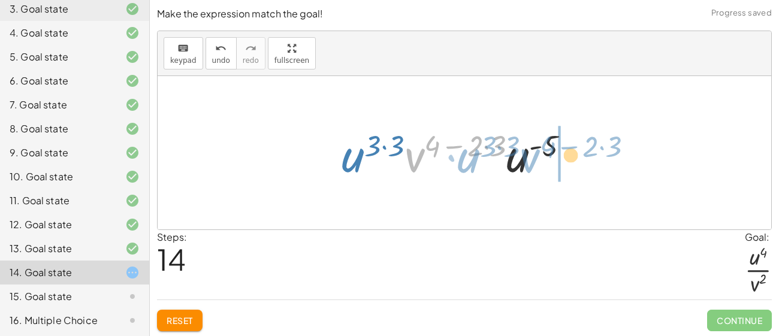
drag, startPoint x: 411, startPoint y: 150, endPoint x: 526, endPoint y: 151, distance: 115.1
click at [526, 151] on div at bounding box center [460, 153] width 249 height 62
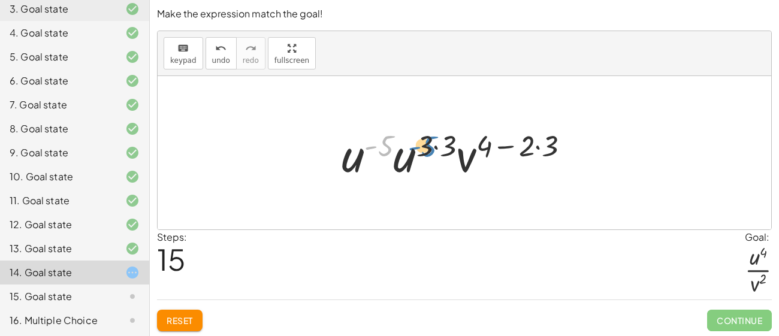
drag, startPoint x: 383, startPoint y: 146, endPoint x: 435, endPoint y: 147, distance: 51.6
click at [435, 147] on div at bounding box center [460, 153] width 249 height 62
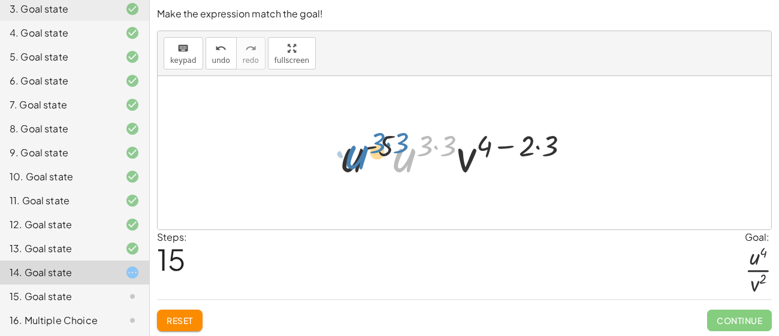
drag, startPoint x: 396, startPoint y: 159, endPoint x: 348, endPoint y: 158, distance: 47.4
click at [348, 158] on div at bounding box center [460, 153] width 249 height 62
click at [398, 152] on div at bounding box center [460, 153] width 249 height 62
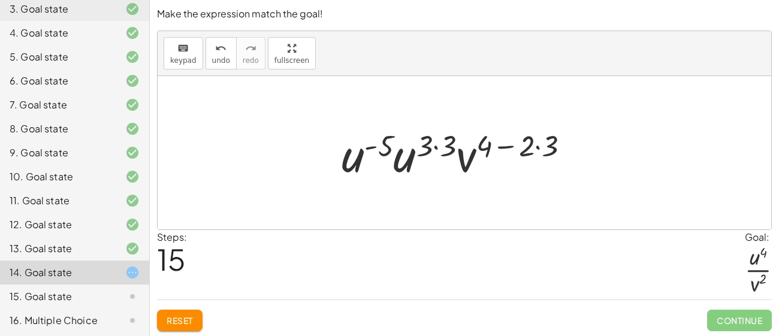
click at [433, 144] on div at bounding box center [460, 153] width 249 height 62
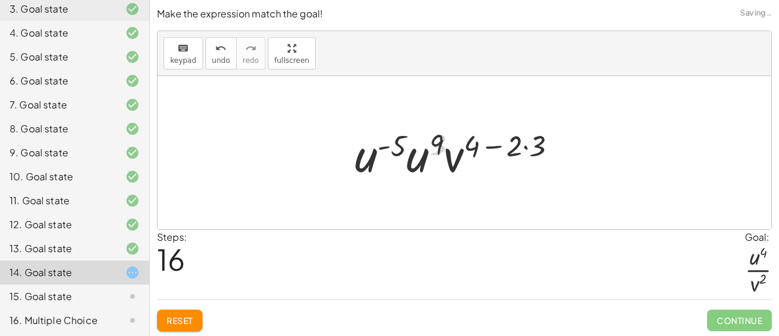
click at [383, 156] on div at bounding box center [461, 153] width 224 height 62
drag, startPoint x: 387, startPoint y: 146, endPoint x: 408, endPoint y: 159, distance: 24.3
click at [408, 159] on div at bounding box center [461, 153] width 224 height 62
click at [488, 147] on div at bounding box center [461, 153] width 224 height 62
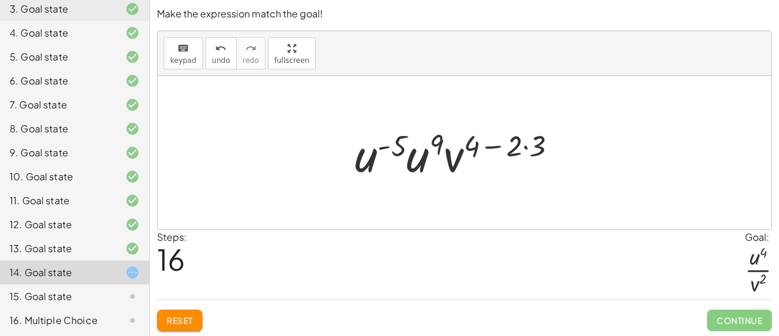
click at [531, 144] on div at bounding box center [461, 153] width 224 height 62
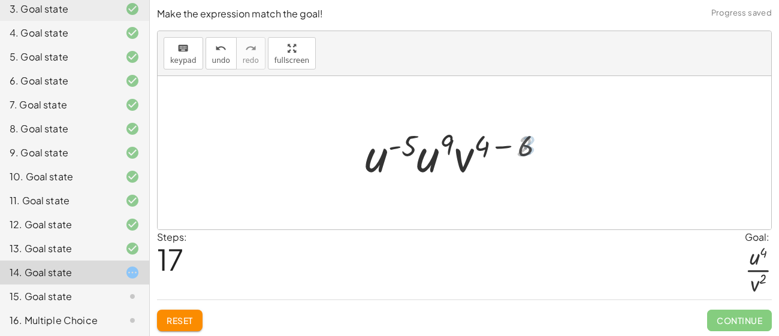
click at [502, 144] on div at bounding box center [460, 153] width 201 height 62
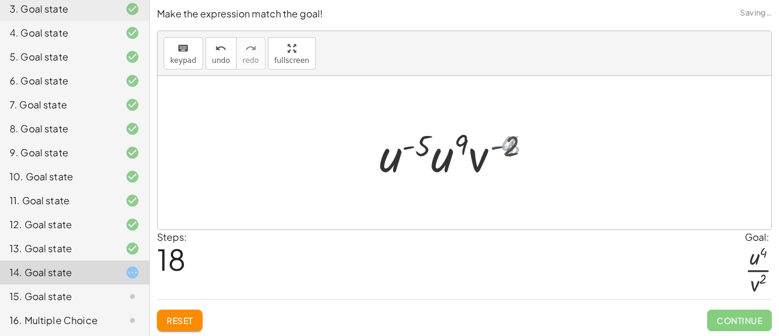
click at [418, 147] on div at bounding box center [460, 153] width 171 height 62
click at [221, 58] on span "undo" at bounding box center [221, 60] width 18 height 8
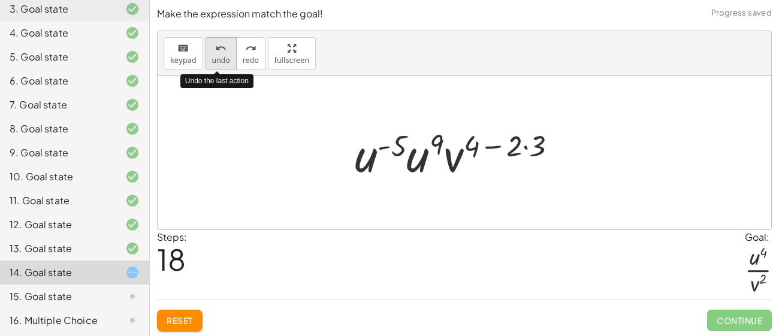
click at [221, 58] on span "undo" at bounding box center [221, 60] width 18 height 8
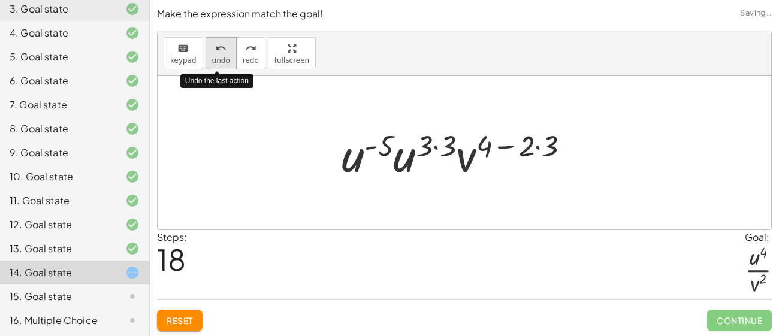
click at [221, 58] on span "undo" at bounding box center [221, 60] width 18 height 8
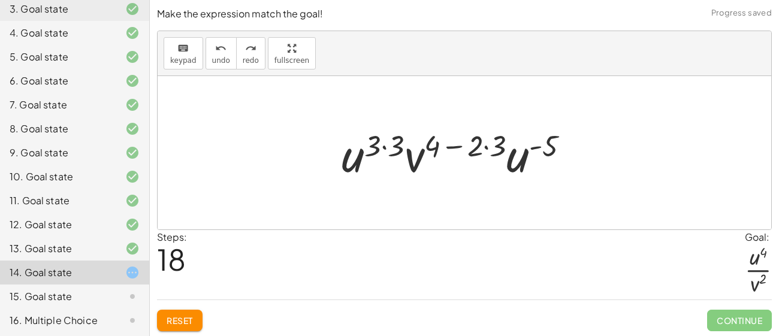
click at [169, 328] on button "Reset" at bounding box center [180, 321] width 46 height 22
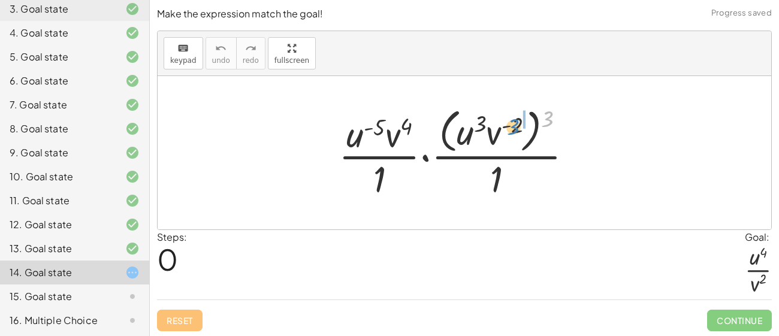
drag, startPoint x: 545, startPoint y: 118, endPoint x: 513, endPoint y: 125, distance: 32.7
click at [513, 125] on div at bounding box center [461, 153] width 256 height 98
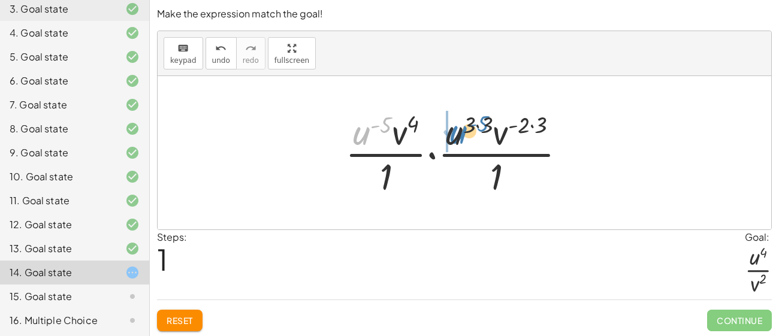
drag, startPoint x: 359, startPoint y: 132, endPoint x: 457, endPoint y: 133, distance: 98.3
click at [457, 133] on div at bounding box center [460, 153] width 243 height 92
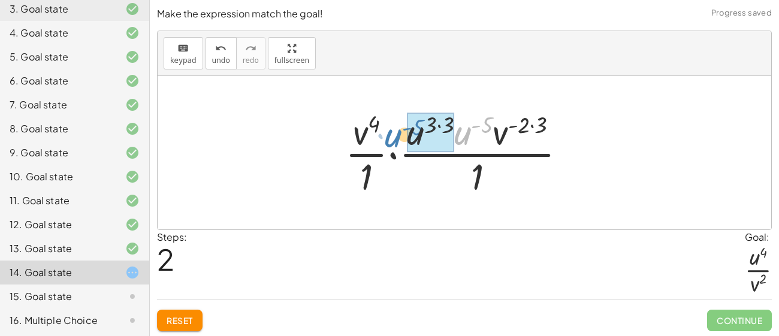
drag, startPoint x: 459, startPoint y: 131, endPoint x: 390, endPoint y: 134, distance: 69.0
click at [390, 134] on div at bounding box center [460, 153] width 243 height 92
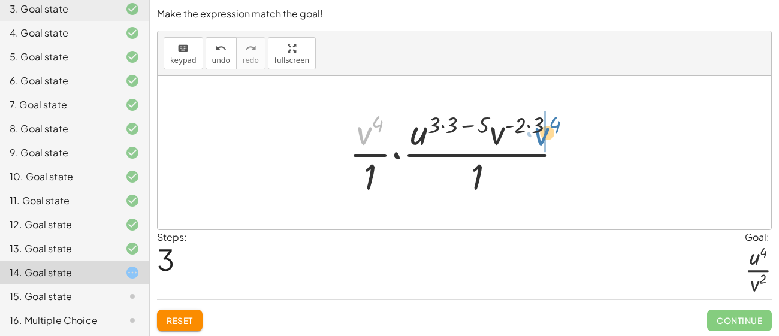
drag, startPoint x: 365, startPoint y: 134, endPoint x: 542, endPoint y: 134, distance: 177.5
click at [542, 134] on div at bounding box center [461, 153] width 236 height 92
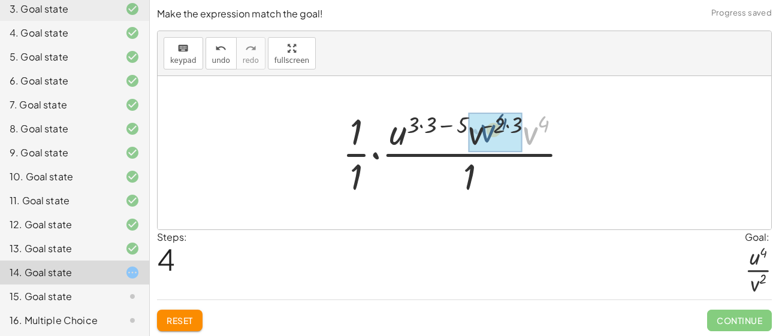
drag, startPoint x: 533, startPoint y: 138, endPoint x: 490, endPoint y: 136, distance: 42.6
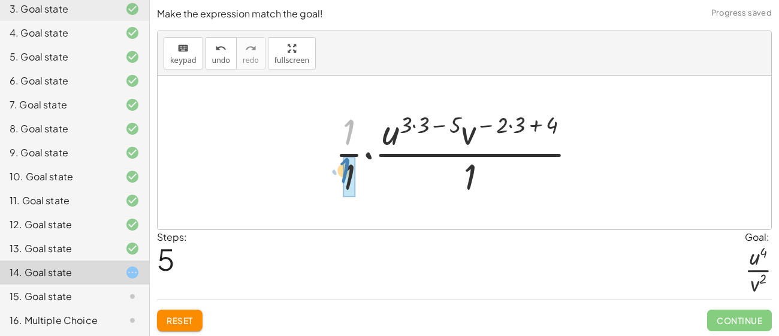
drag, startPoint x: 361, startPoint y: 127, endPoint x: 357, endPoint y: 165, distance: 38.6
click at [357, 165] on div at bounding box center [460, 153] width 263 height 92
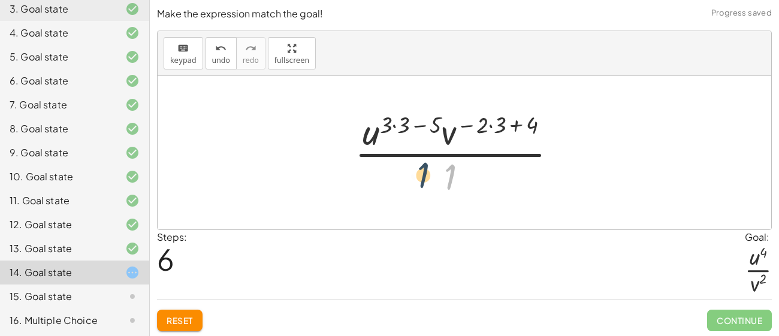
drag, startPoint x: 457, startPoint y: 174, endPoint x: 425, endPoint y: 173, distance: 32.4
click at [425, 173] on div at bounding box center [461, 153] width 224 height 92
click at [434, 172] on div at bounding box center [461, 153] width 224 height 92
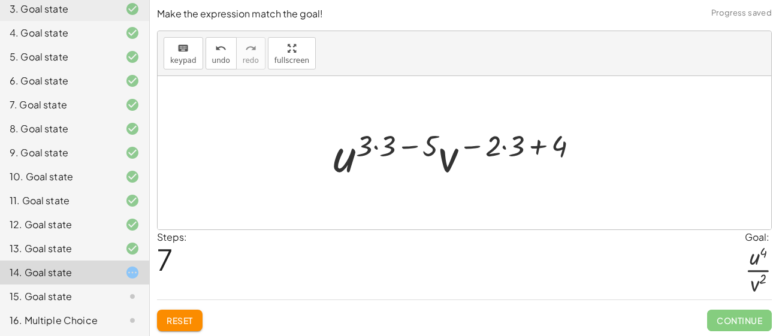
click at [375, 149] on div at bounding box center [460, 153] width 267 height 62
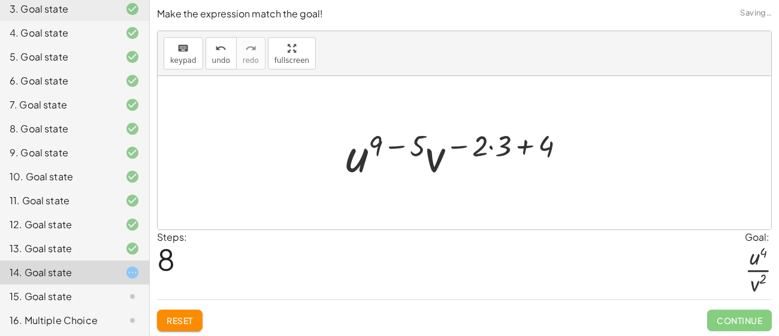
click at [390, 144] on div at bounding box center [460, 153] width 241 height 62
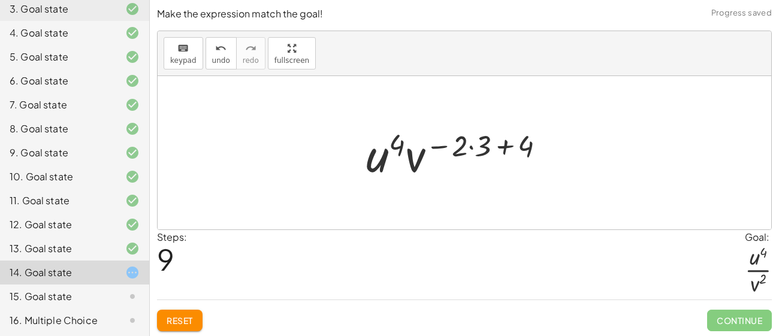
click at [473, 143] on div at bounding box center [460, 153] width 201 height 62
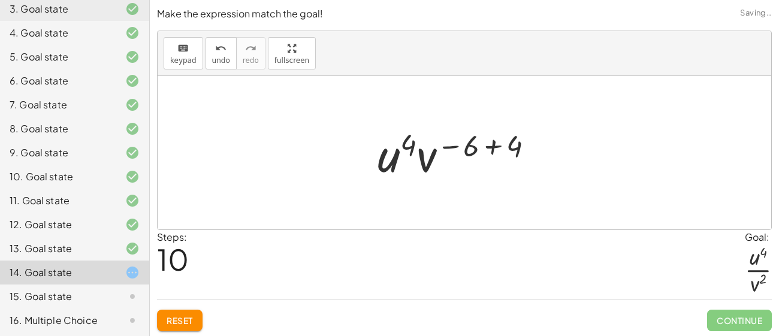
click at [495, 144] on div at bounding box center [460, 153] width 177 height 62
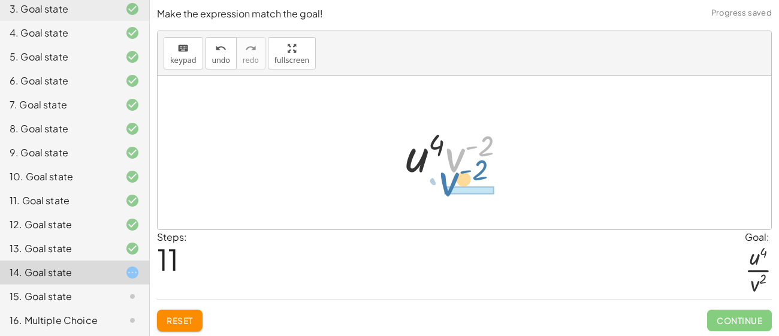
drag, startPoint x: 454, startPoint y: 154, endPoint x: 449, endPoint y: 178, distance: 24.6
click at [449, 178] on div at bounding box center [460, 153] width 121 height 62
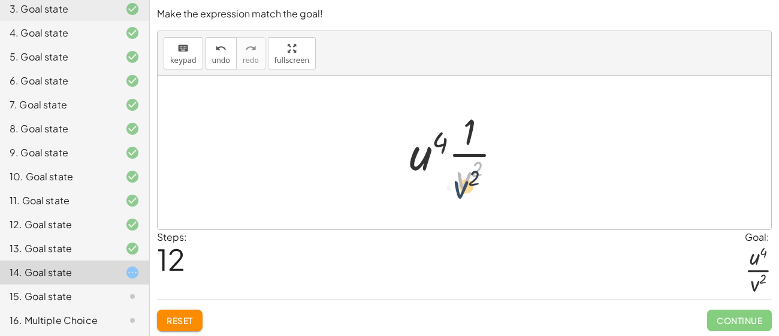
drag, startPoint x: 464, startPoint y: 177, endPoint x: 461, endPoint y: 189, distance: 11.8
click at [461, 189] on div at bounding box center [461, 153] width 115 height 92
drag, startPoint x: 422, startPoint y: 165, endPoint x: 475, endPoint y: 138, distance: 60.6
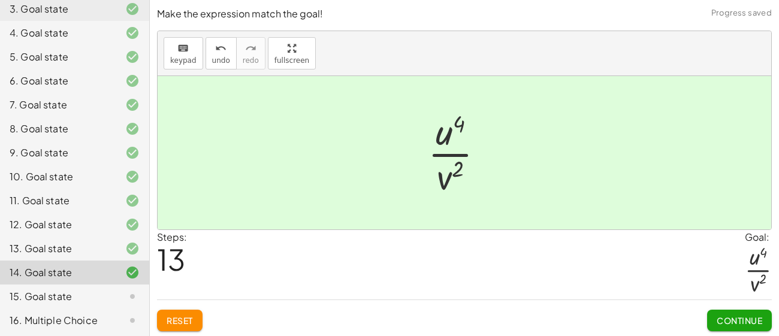
click at [738, 320] on span "Continue" at bounding box center [740, 320] width 46 height 11
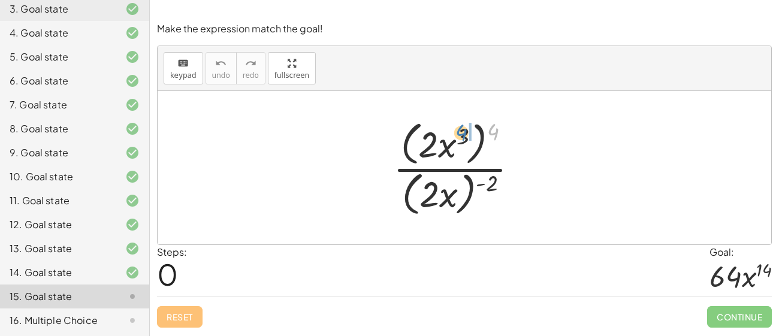
drag, startPoint x: 488, startPoint y: 120, endPoint x: 456, endPoint y: 121, distance: 31.8
click at [456, 121] on div at bounding box center [460, 167] width 146 height 103
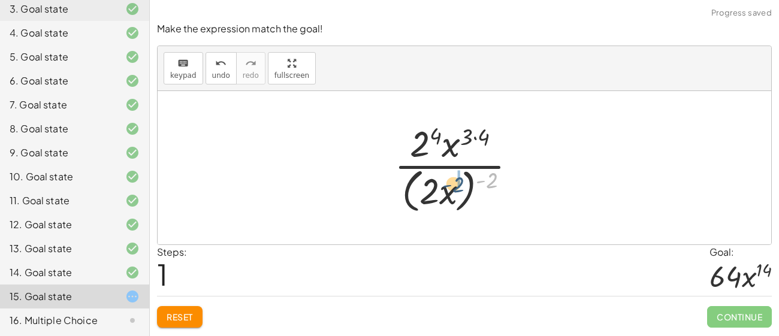
drag, startPoint x: 495, startPoint y: 174, endPoint x: 462, endPoint y: 178, distance: 33.8
click at [462, 178] on div at bounding box center [461, 168] width 144 height 98
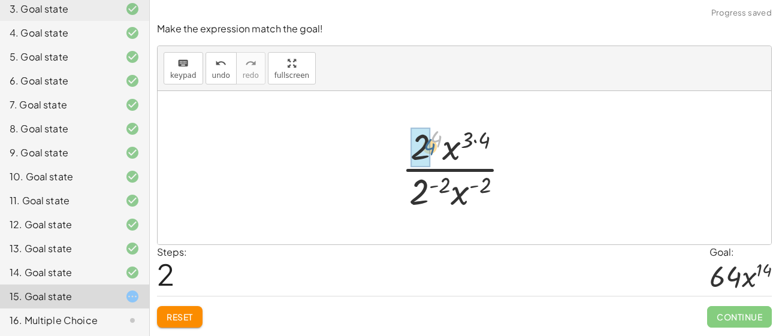
drag, startPoint x: 431, startPoint y: 140, endPoint x: 422, endPoint y: 150, distance: 14.0
drag, startPoint x: 445, startPoint y: 181, endPoint x: 425, endPoint y: 188, distance: 21.4
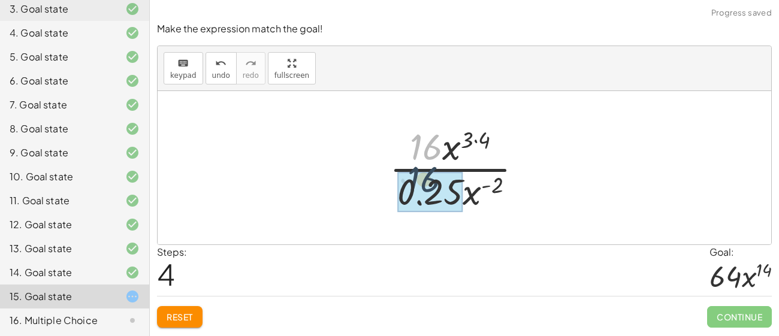
drag, startPoint x: 424, startPoint y: 139, endPoint x: 422, endPoint y: 176, distance: 37.3
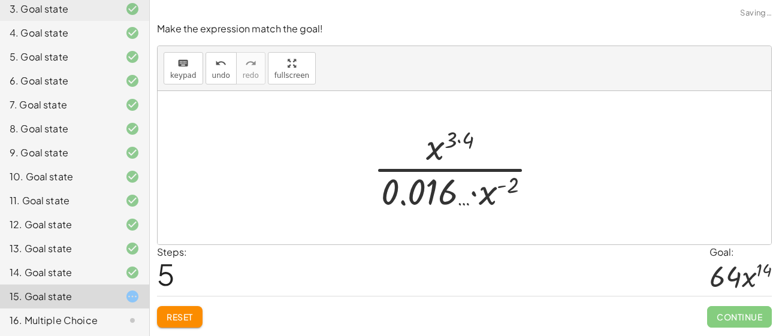
click at [200, 311] on button "Reset" at bounding box center [180, 317] width 46 height 22
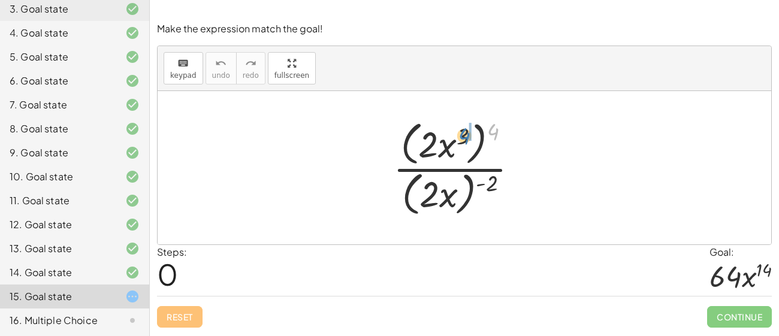
drag, startPoint x: 491, startPoint y: 126, endPoint x: 462, endPoint y: 130, distance: 29.0
click at [462, 130] on div at bounding box center [460, 167] width 146 height 103
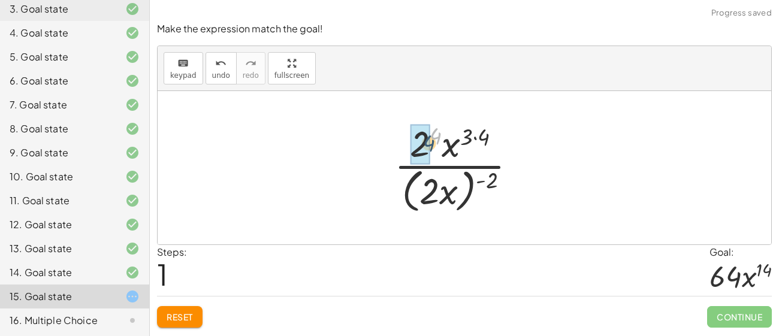
drag, startPoint x: 431, startPoint y: 137, endPoint x: 421, endPoint y: 147, distance: 14.8
click at [424, 148] on div at bounding box center [461, 168] width 144 height 98
drag, startPoint x: 441, startPoint y: 185, endPoint x: 467, endPoint y: 184, distance: 26.4
click at [467, 184] on div at bounding box center [461, 168] width 144 height 98
drag, startPoint x: 486, startPoint y: 175, endPoint x: 484, endPoint y: 192, distance: 16.9
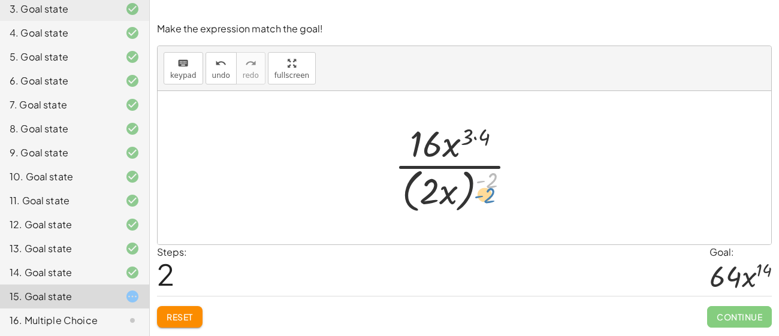
click at [484, 192] on div at bounding box center [461, 168] width 144 height 98
click at [475, 136] on div at bounding box center [461, 168] width 144 height 98
drag, startPoint x: 487, startPoint y: 174, endPoint x: 475, endPoint y: 125, distance: 51.3
click at [475, 125] on div at bounding box center [461, 168] width 144 height 98
click at [494, 180] on div at bounding box center [461, 168] width 144 height 98
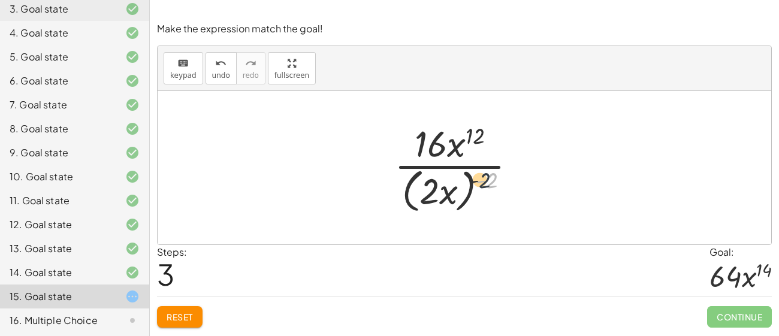
drag, startPoint x: 492, startPoint y: 179, endPoint x: 464, endPoint y: 179, distance: 27.6
click at [464, 179] on div at bounding box center [461, 168] width 144 height 98
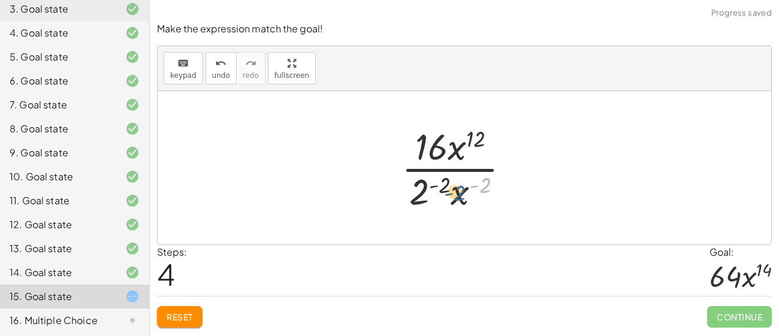
drag, startPoint x: 482, startPoint y: 191, endPoint x: 464, endPoint y: 194, distance: 18.1
click at [464, 194] on div at bounding box center [461, 168] width 130 height 92
drag, startPoint x: 464, startPoint y: 194, endPoint x: 463, endPoint y: 152, distance: 41.4
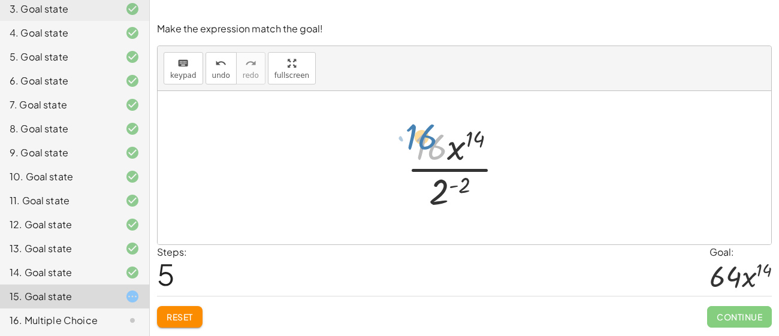
drag, startPoint x: 435, startPoint y: 142, endPoint x: 422, endPoint y: 124, distance: 22.7
click at [422, 124] on div at bounding box center [460, 168] width 119 height 92
drag, startPoint x: 456, startPoint y: 185, endPoint x: 466, endPoint y: 135, distance: 50.9
click at [466, 135] on div at bounding box center [460, 168] width 119 height 92
drag, startPoint x: 444, startPoint y: 187, endPoint x: 422, endPoint y: 146, distance: 46.4
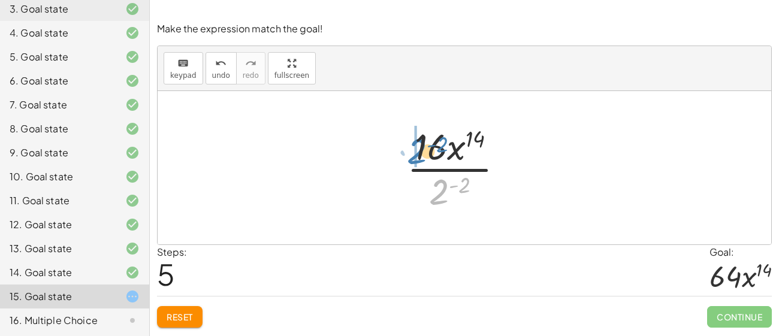
click at [422, 146] on div at bounding box center [460, 168] width 119 height 92
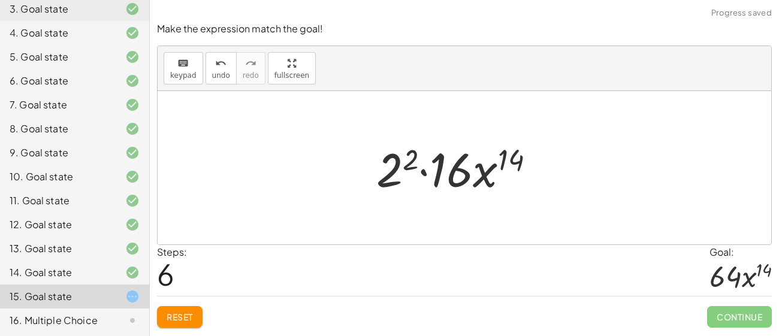
click at [425, 168] on div at bounding box center [461, 168] width 180 height 62
click at [399, 156] on div at bounding box center [461, 168] width 180 height 62
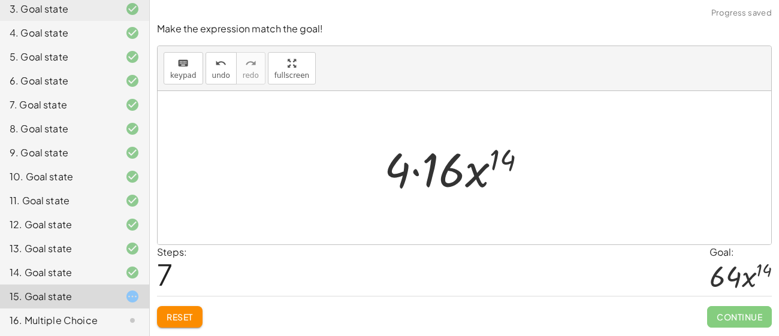
click at [417, 172] on div at bounding box center [460, 168] width 164 height 62
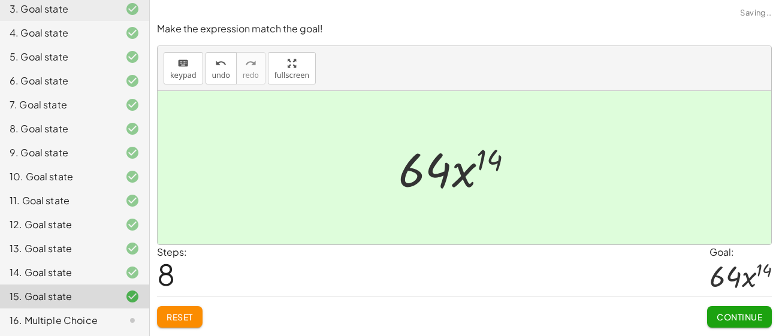
click at [714, 308] on button "Continue" at bounding box center [740, 317] width 65 height 22
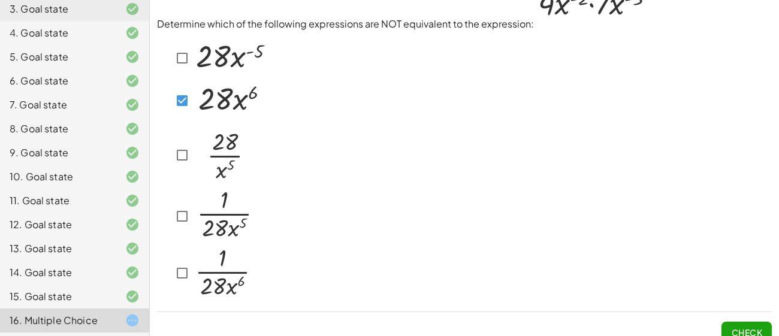
scroll to position [37, 0]
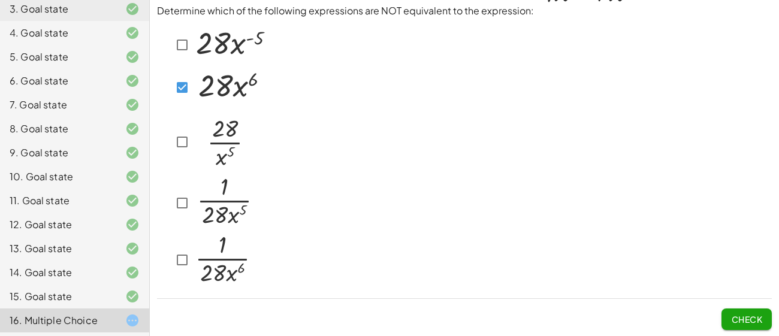
click at [741, 327] on button "Check" at bounding box center [747, 320] width 50 height 22
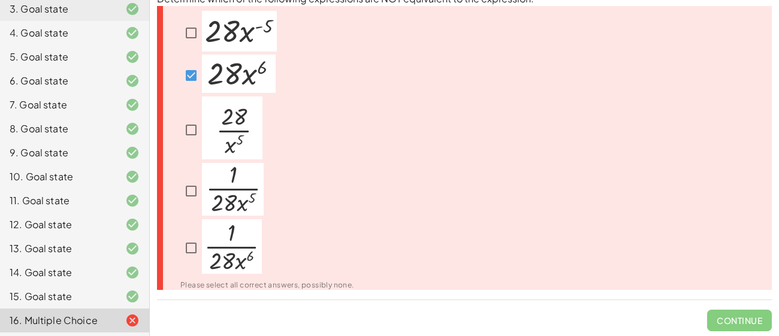
scroll to position [50, 0]
click at [221, 193] on img at bounding box center [233, 188] width 62 height 53
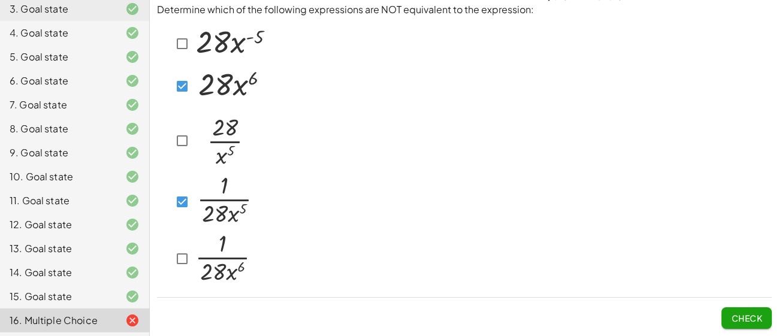
scroll to position [37, 0]
click at [185, 101] on div at bounding box center [218, 88] width 95 height 42
click at [191, 101] on div at bounding box center [218, 88] width 95 height 42
click at [196, 90] on img at bounding box center [230, 86] width 74 height 38
click at [753, 307] on span "Check" at bounding box center [747, 314] width 50 height 31
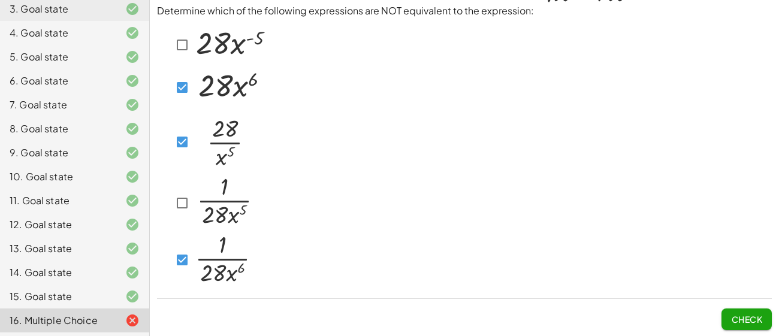
click at [752, 310] on button "Check" at bounding box center [747, 320] width 50 height 22
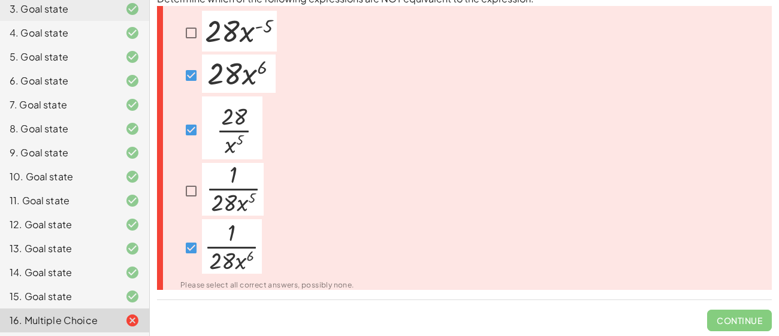
scroll to position [50, 0]
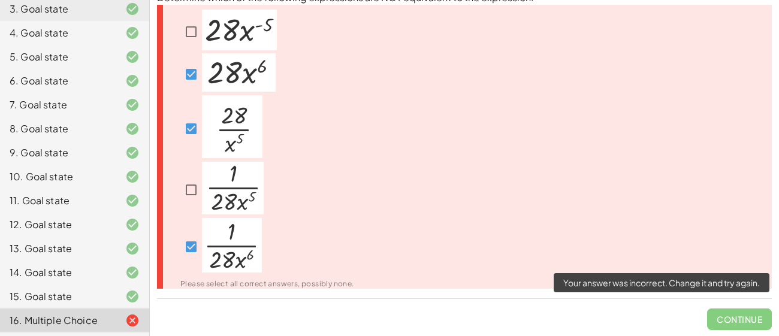
click at [750, 319] on span "Continue" at bounding box center [740, 314] width 65 height 31
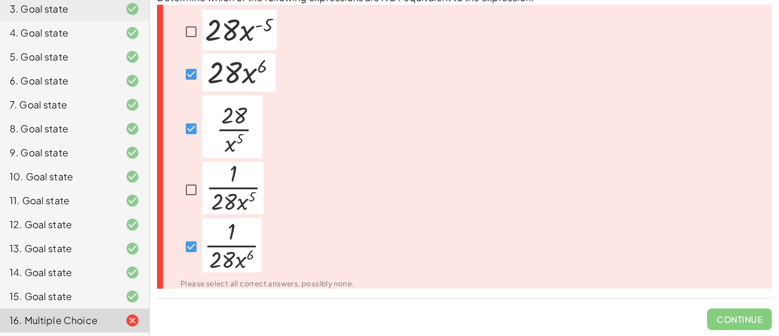
scroll to position [26, 0]
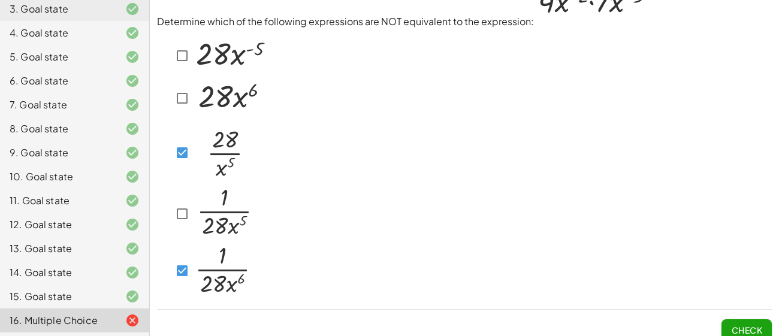
click at [187, 134] on div at bounding box center [212, 152] width 82 height 67
click at [185, 140] on div at bounding box center [212, 152] width 82 height 67
click at [183, 122] on div at bounding box center [212, 152] width 82 height 67
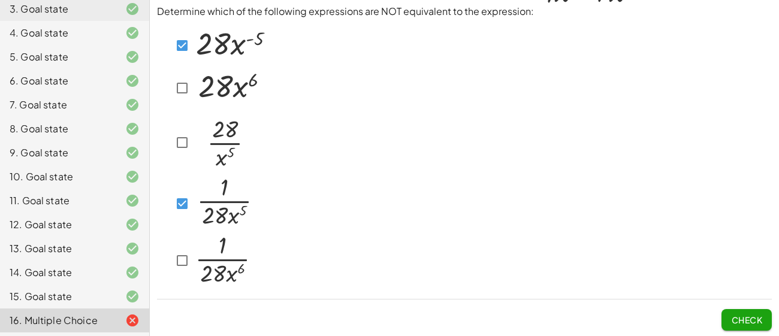
scroll to position [37, 0]
click at [730, 311] on button "Check" at bounding box center [747, 320] width 50 height 22
click at [760, 333] on div "Determine which of the following expressions are NOT equivalent to the expressi…" at bounding box center [465, 150] width 630 height 374
click at [760, 327] on button "Check" at bounding box center [747, 320] width 50 height 22
click at [743, 306] on span "Check" at bounding box center [747, 314] width 50 height 31
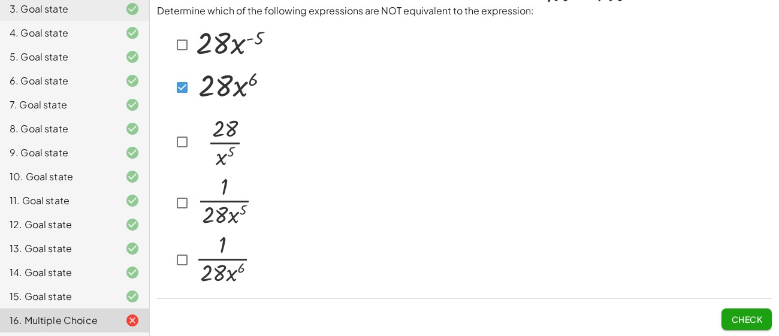
click at [746, 311] on button "Check" at bounding box center [747, 320] width 50 height 22
click at [761, 309] on button "Check" at bounding box center [747, 320] width 50 height 22
click at [736, 326] on button "Check" at bounding box center [747, 320] width 50 height 22
click at [742, 311] on button "Check" at bounding box center [747, 320] width 50 height 22
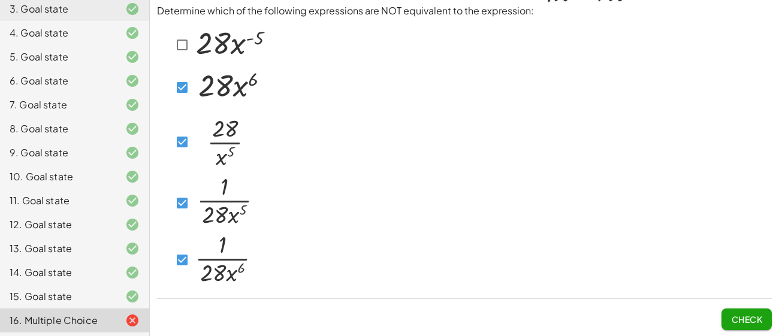
click at [173, 282] on div at bounding box center [212, 260] width 82 height 58
click at [176, 272] on div at bounding box center [212, 260] width 82 height 58
click at [736, 319] on span "Check" at bounding box center [746, 319] width 31 height 11
click at [757, 326] on button "Check" at bounding box center [747, 320] width 50 height 22
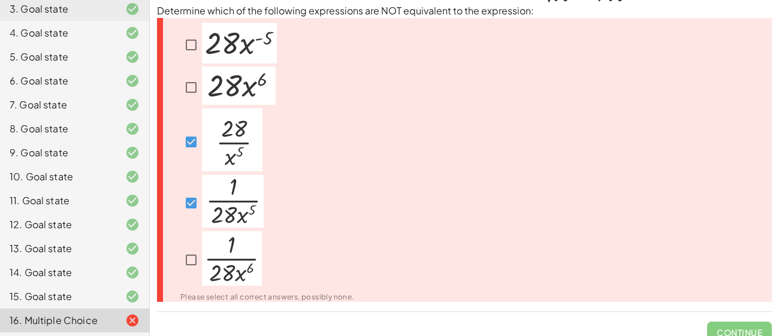
click at [177, 198] on div at bounding box center [260, 203] width 188 height 56
click at [234, 208] on img at bounding box center [233, 201] width 62 height 53
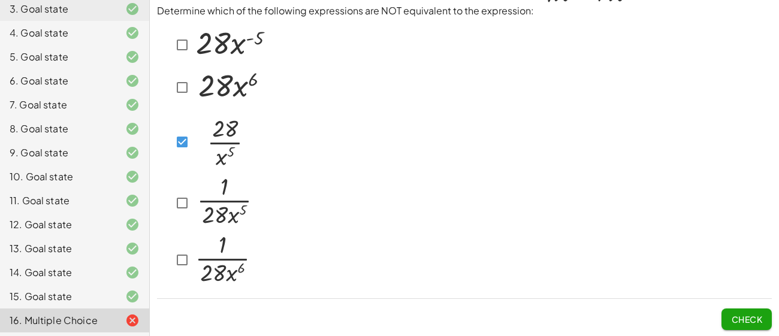
click at [191, 100] on div at bounding box center [218, 88] width 95 height 42
click at [733, 324] on button "Check" at bounding box center [747, 320] width 50 height 22
click at [175, 127] on div at bounding box center [212, 142] width 82 height 67
click at [735, 306] on span "Check" at bounding box center [747, 314] width 50 height 31
click at [736, 309] on button "Check" at bounding box center [747, 320] width 50 height 22
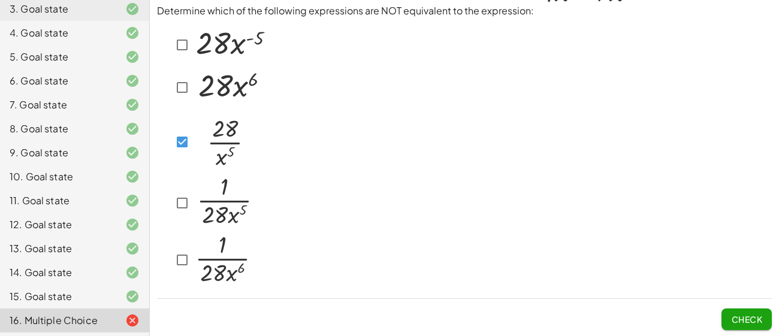
click at [177, 191] on div at bounding box center [212, 203] width 83 height 56
click at [741, 309] on button "Check" at bounding box center [747, 320] width 50 height 22
click at [771, 325] on button "Check" at bounding box center [747, 320] width 50 height 22
click at [754, 306] on span "Check" at bounding box center [747, 314] width 50 height 31
click at [750, 306] on span "Check" at bounding box center [747, 314] width 50 height 31
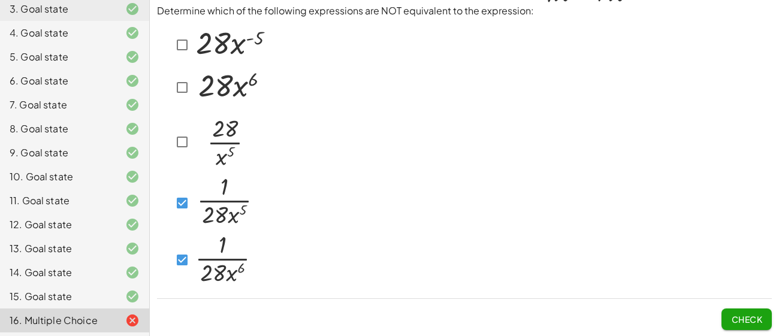
click at [748, 309] on button "Check" at bounding box center [747, 320] width 50 height 22
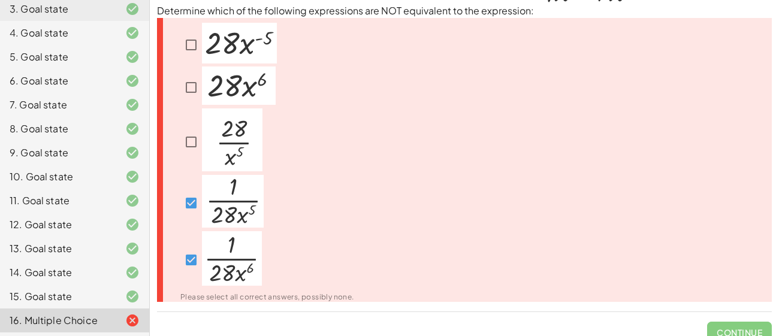
click at [189, 71] on div at bounding box center [227, 88] width 95 height 42
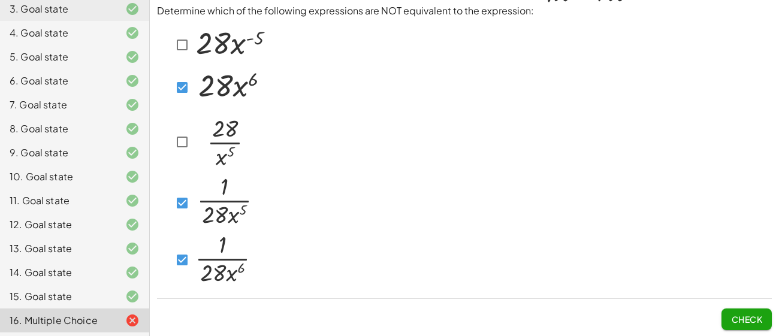
click at [745, 326] on button "Check" at bounding box center [747, 320] width 50 height 22
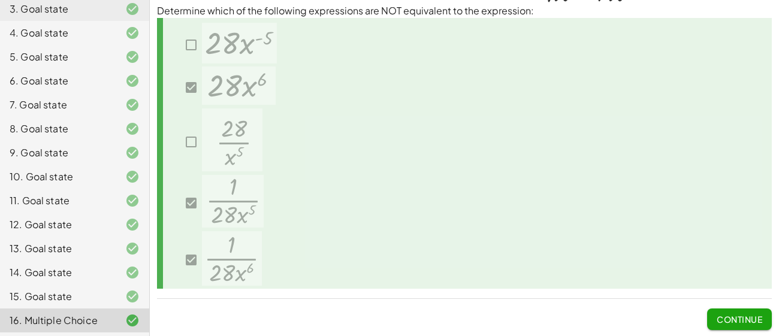
click at [724, 323] on span "Continue" at bounding box center [740, 319] width 46 height 11
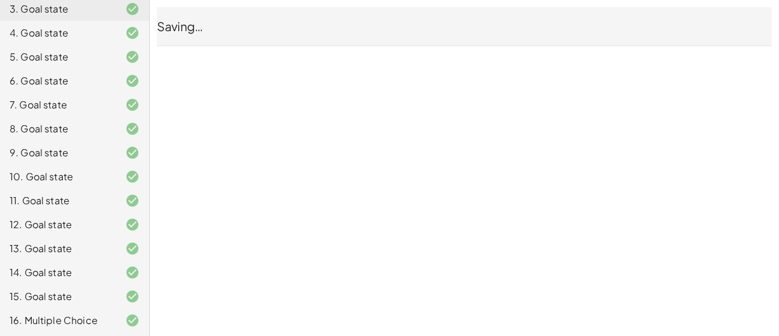
scroll to position [0, 0]
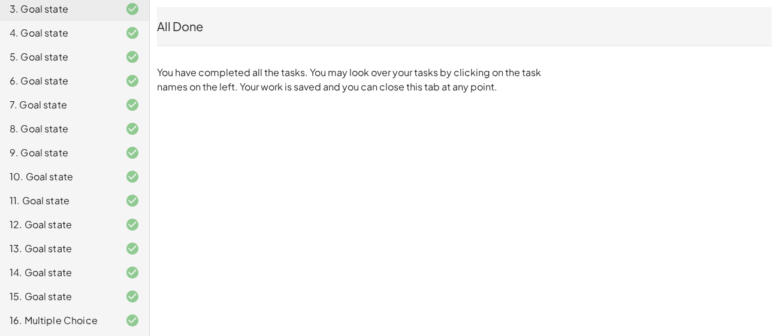
drag, startPoint x: 735, startPoint y: 315, endPoint x: 444, endPoint y: 17, distance: 416.4
click at [444, 17] on div "(GM) Copy of Negative Exponents [PERSON_NAME] Not you? Tasks 1. Goal state 2. G…" at bounding box center [389, 168] width 779 height 336
click at [465, 28] on div "All Done" at bounding box center [464, 26] width 615 height 17
